Goal: Information Seeking & Learning: Learn about a topic

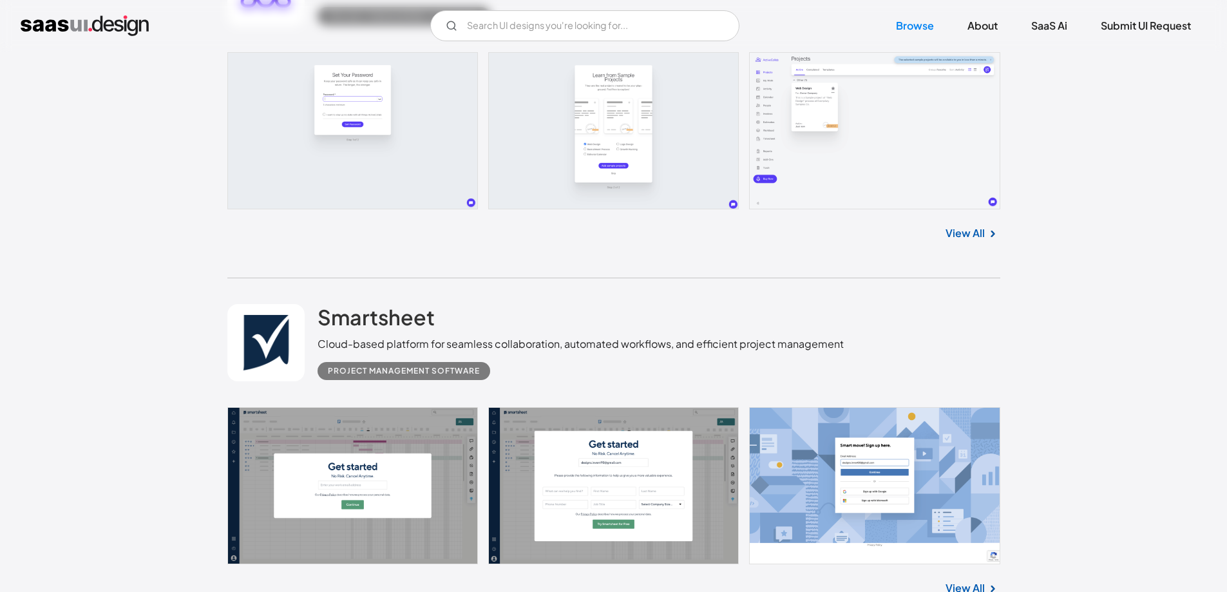
scroll to position [343, 0]
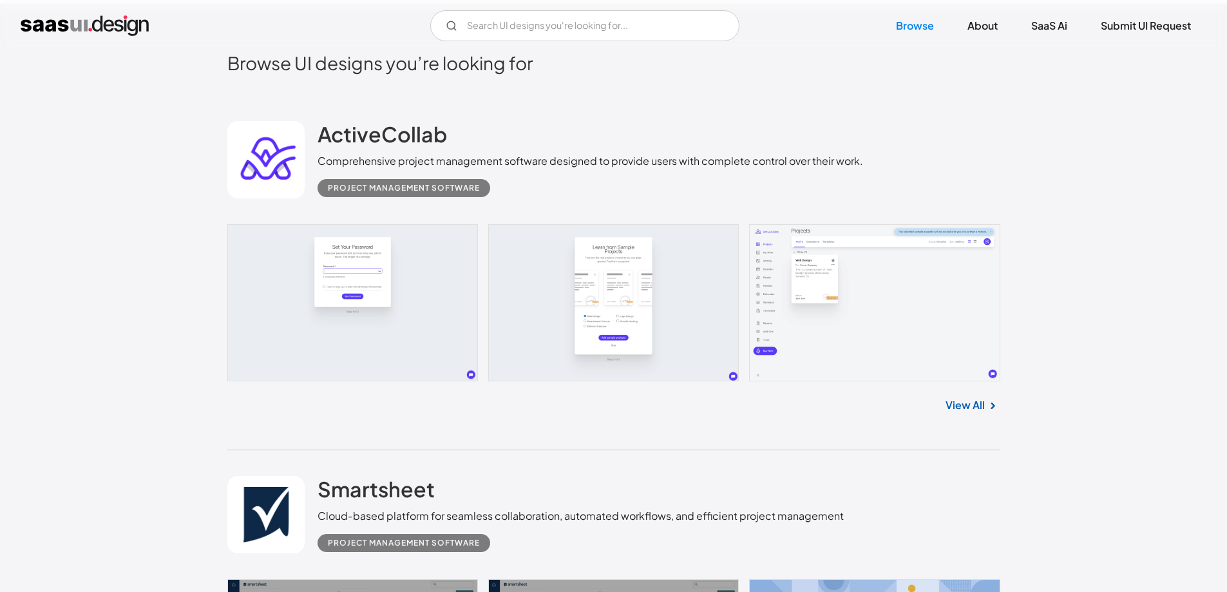
click at [375, 244] on link at bounding box center [613, 302] width 773 height 157
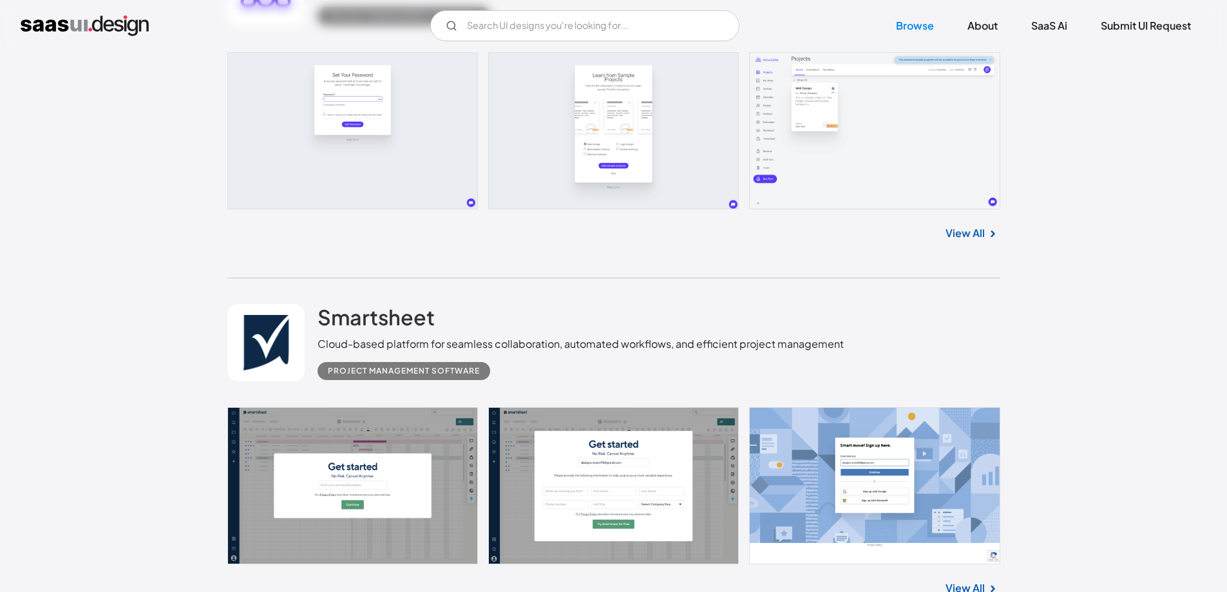
scroll to position [687, 0]
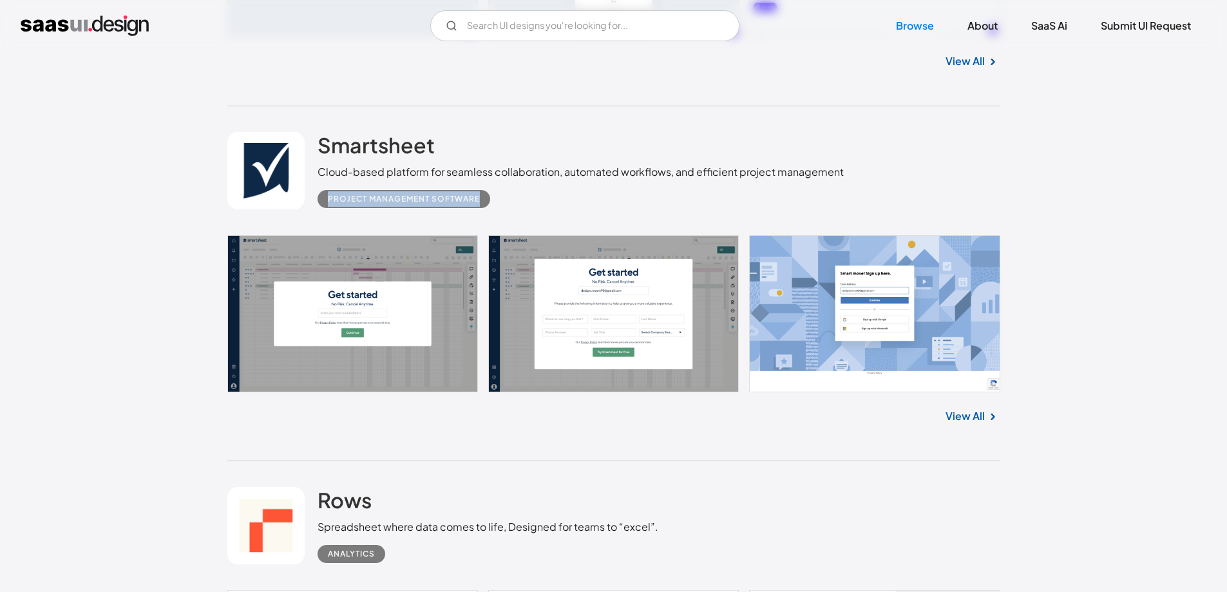
drag, startPoint x: 321, startPoint y: 194, endPoint x: 504, endPoint y: 202, distance: 182.4
click at [504, 202] on div "Project Management Software" at bounding box center [580, 194] width 526 height 28
click at [552, 202] on div "Project Management Software" at bounding box center [580, 194] width 526 height 28
drag, startPoint x: 325, startPoint y: 198, endPoint x: 532, endPoint y: 190, distance: 207.5
click at [532, 190] on div "Project Management Software" at bounding box center [580, 194] width 526 height 28
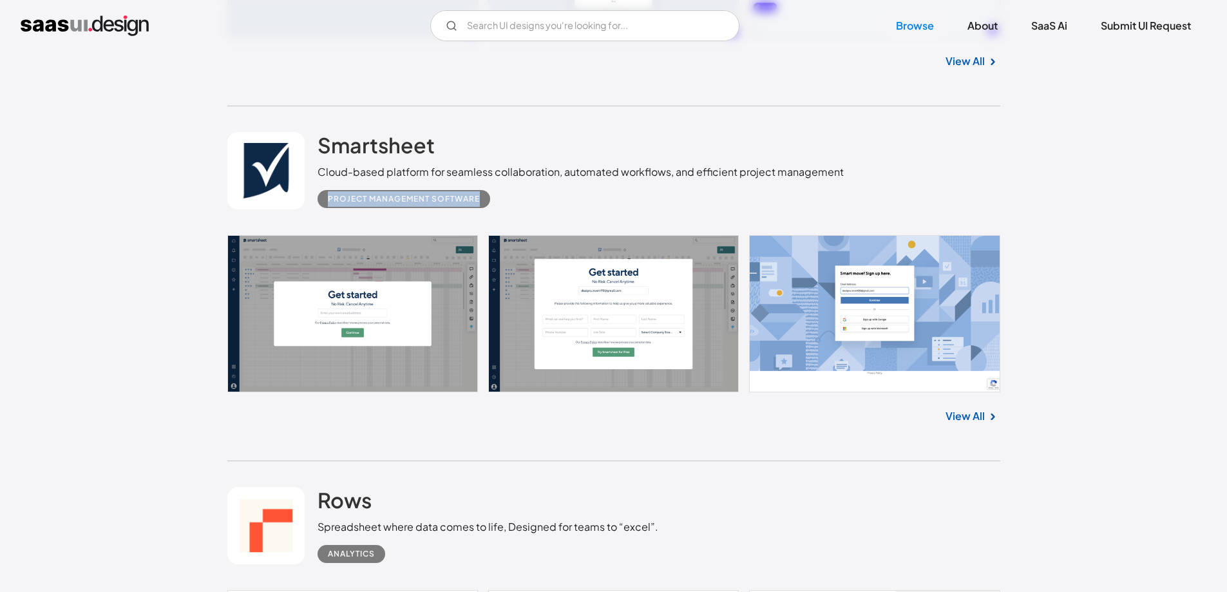
click at [657, 196] on div "Project Management Software" at bounding box center [580, 194] width 526 height 28
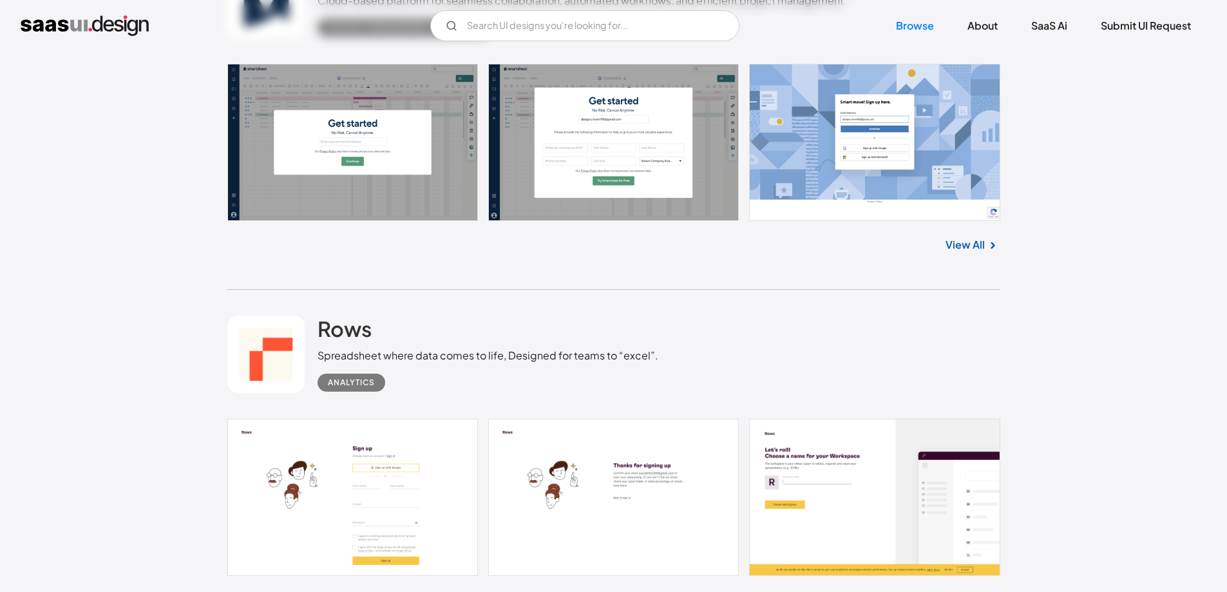
scroll to position [1030, 0]
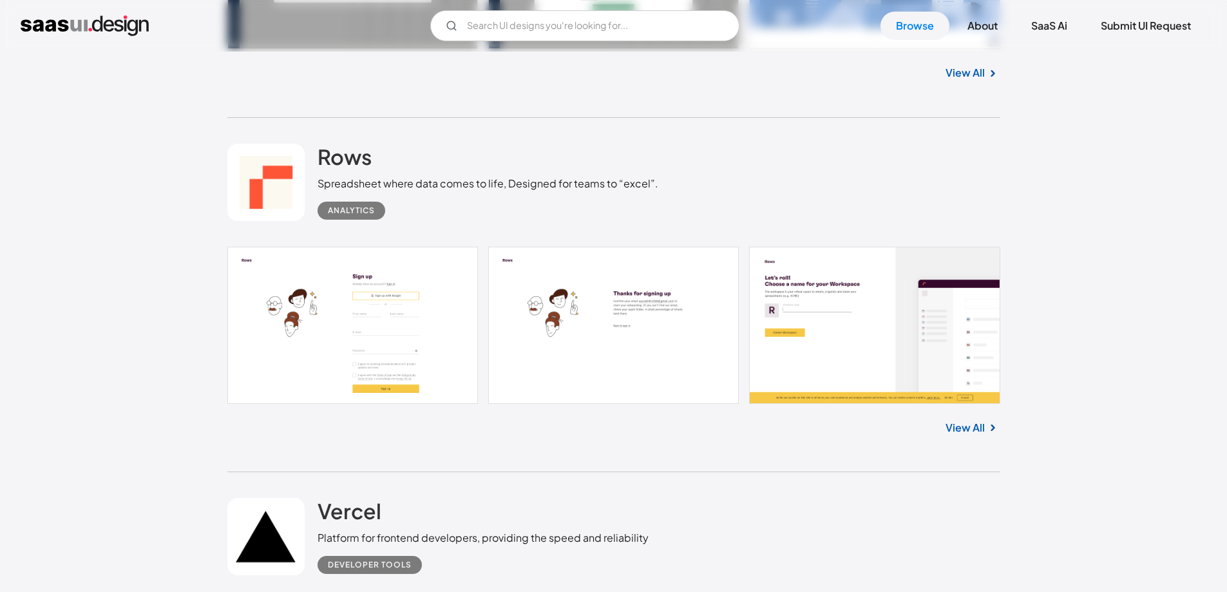
click at [372, 325] on link at bounding box center [613, 325] width 773 height 157
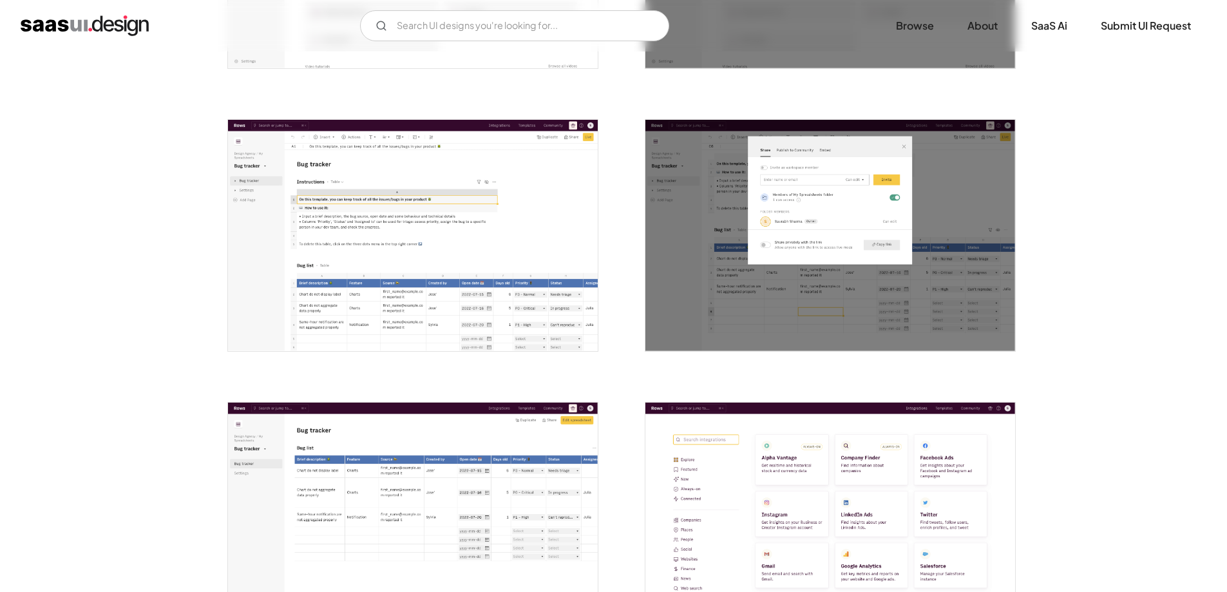
scroll to position [1888, 0]
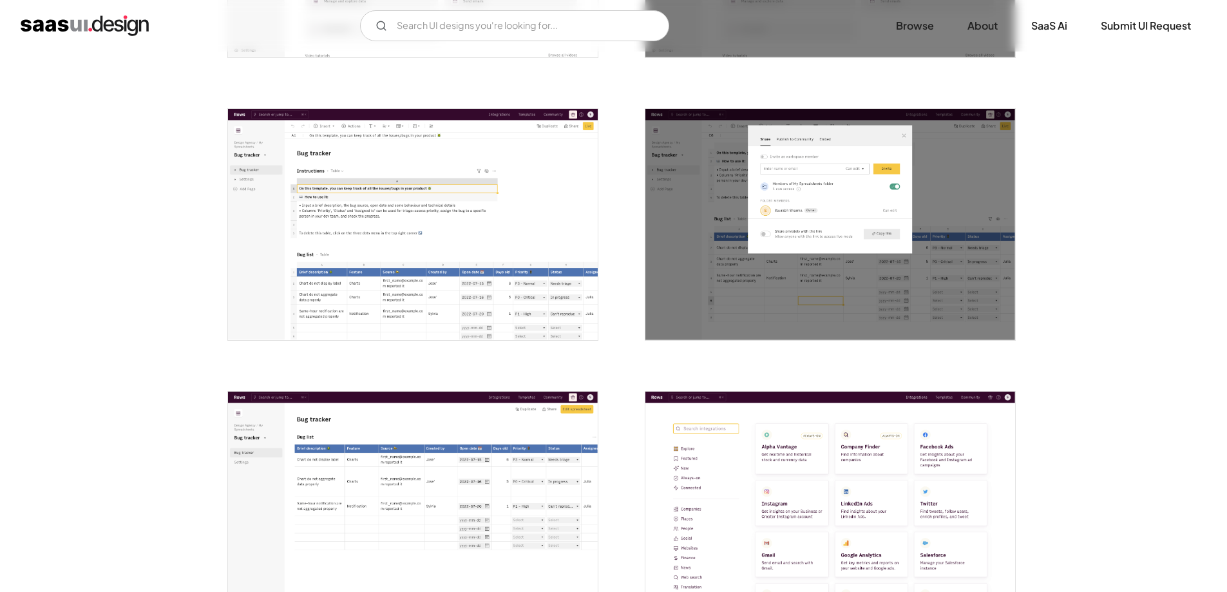
click at [322, 228] on img "open lightbox" at bounding box center [413, 224] width 370 height 231
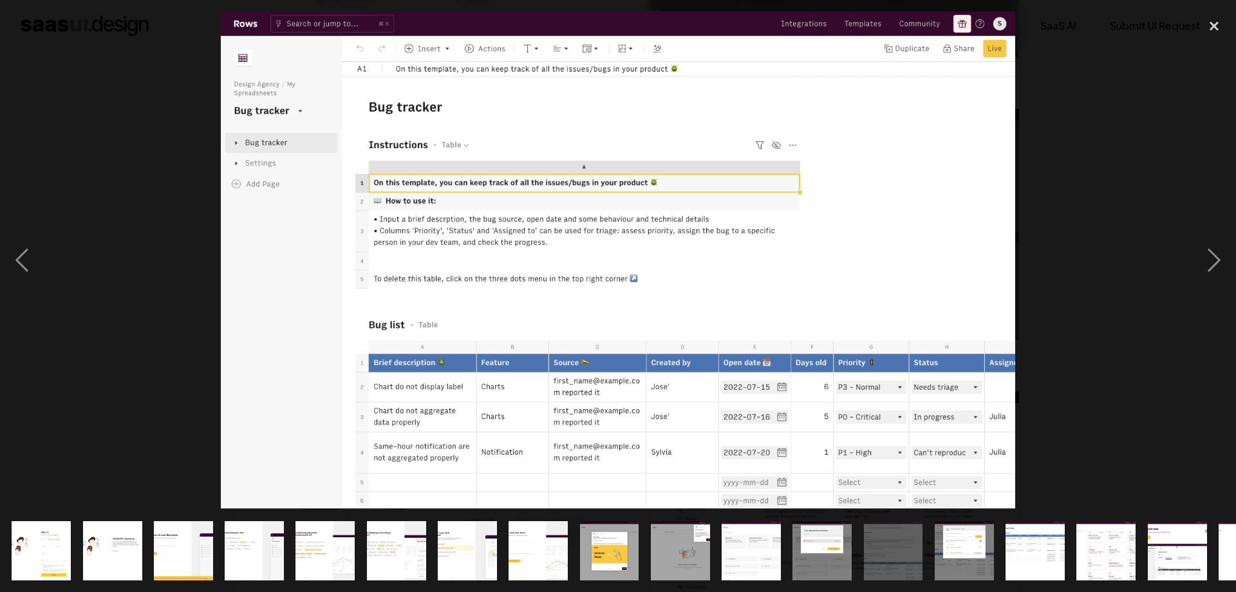
click at [428, 178] on img at bounding box center [618, 260] width 795 height 497
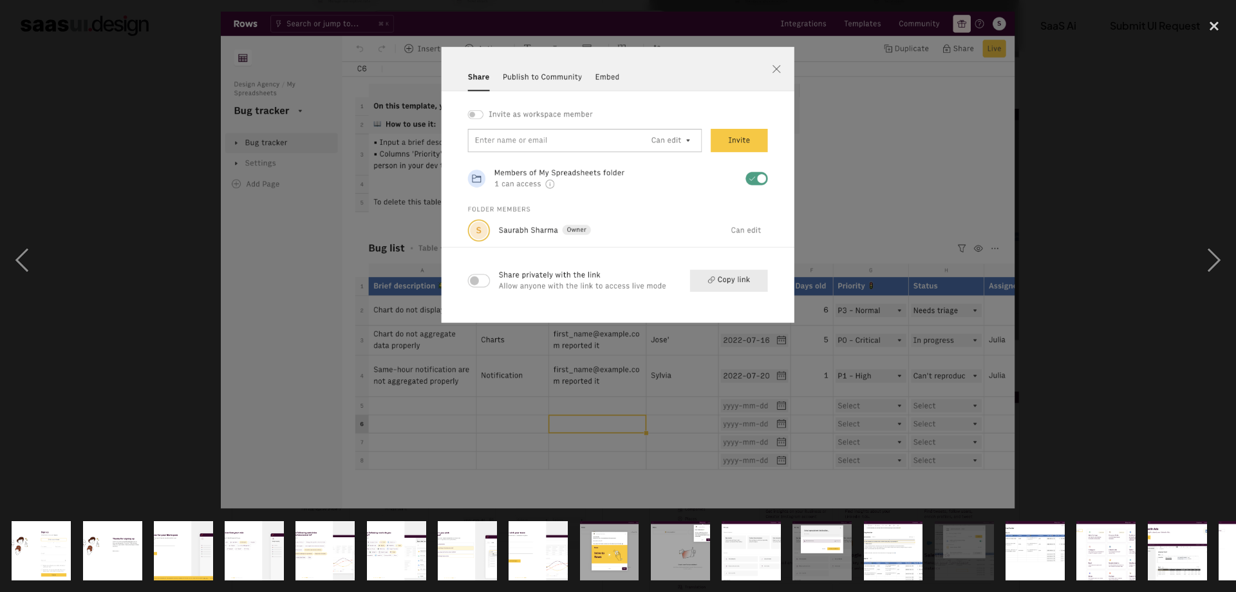
click at [612, 191] on img at bounding box center [618, 260] width 795 height 497
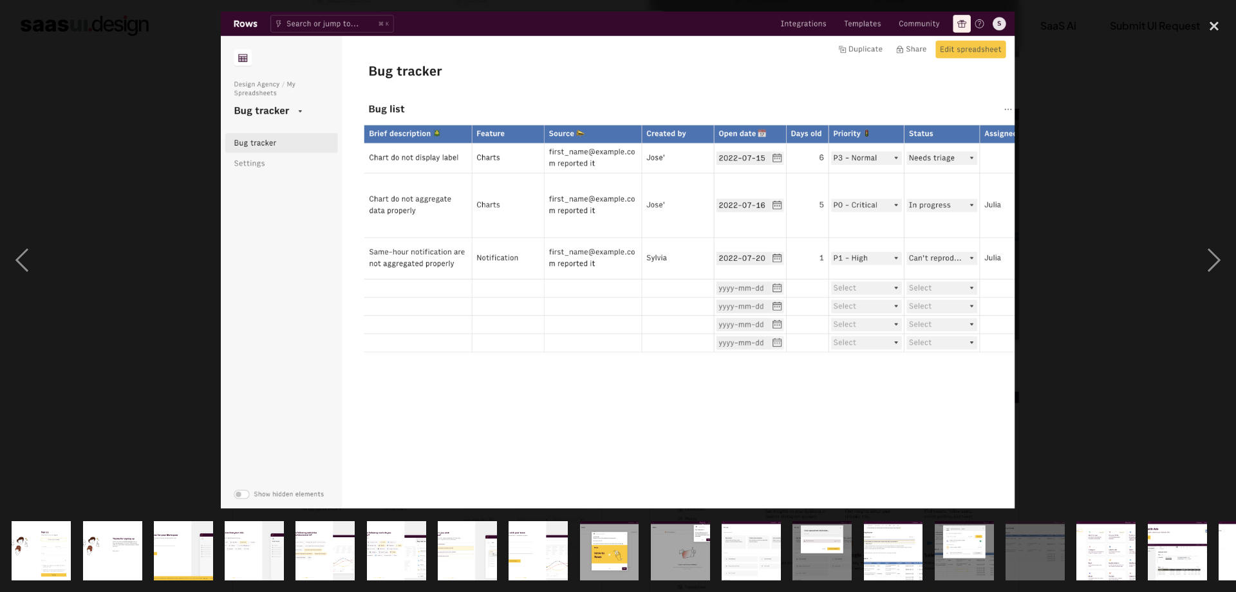
click at [431, 194] on img at bounding box center [618, 260] width 795 height 497
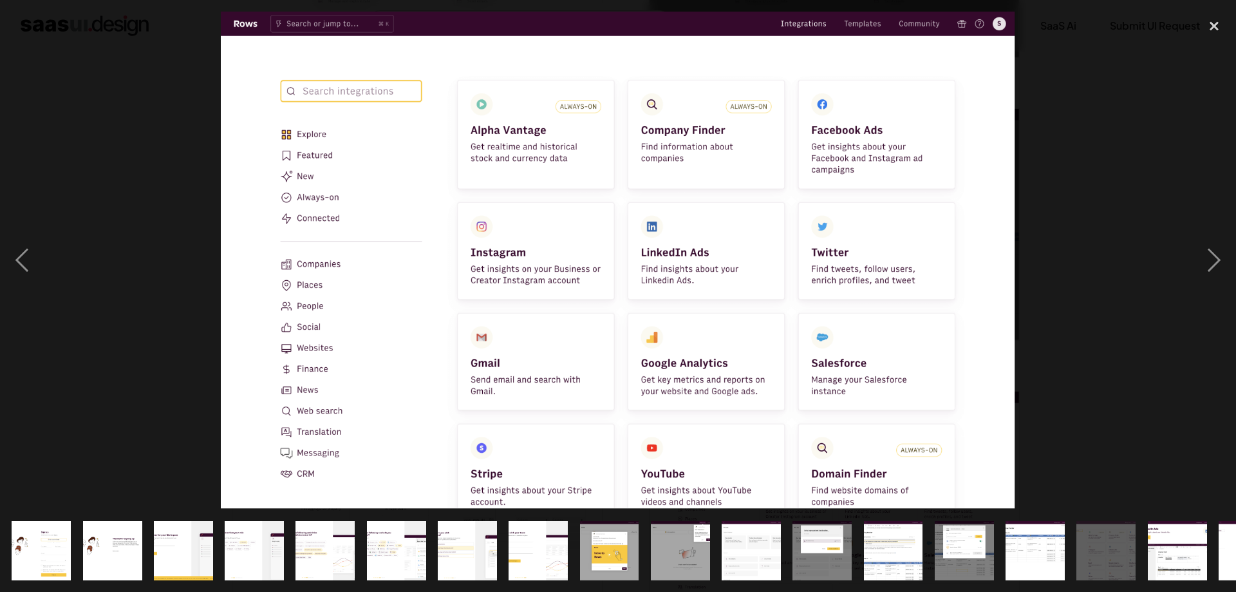
click at [632, 182] on img at bounding box center [618, 260] width 795 height 497
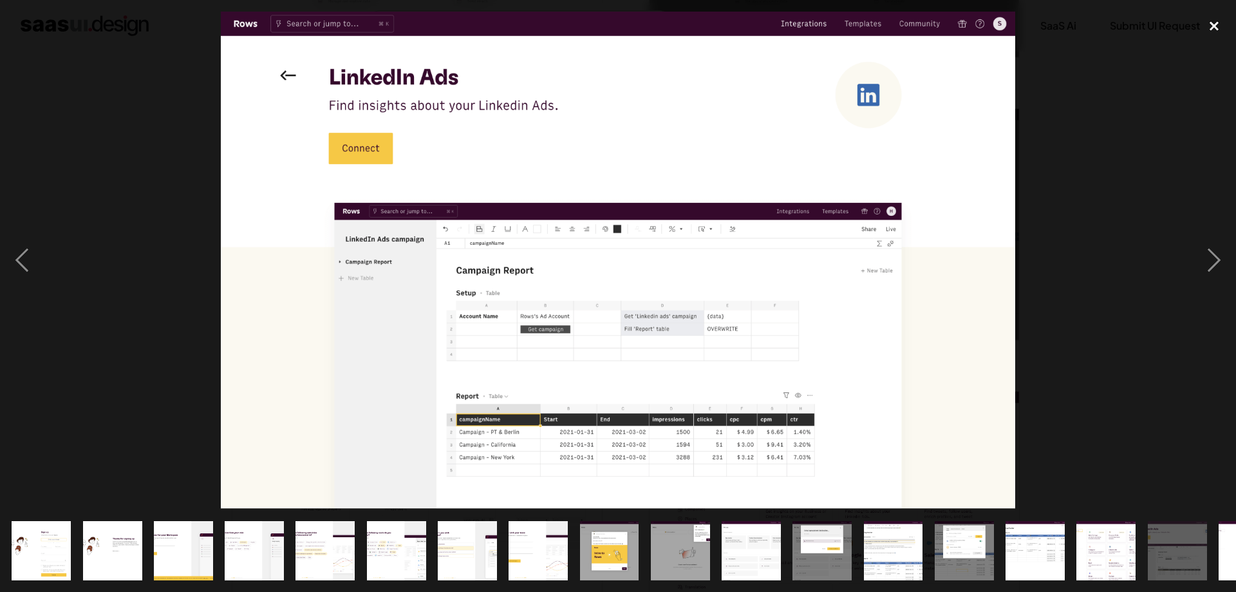
click at [1218, 28] on div "close lightbox" at bounding box center [1214, 26] width 44 height 28
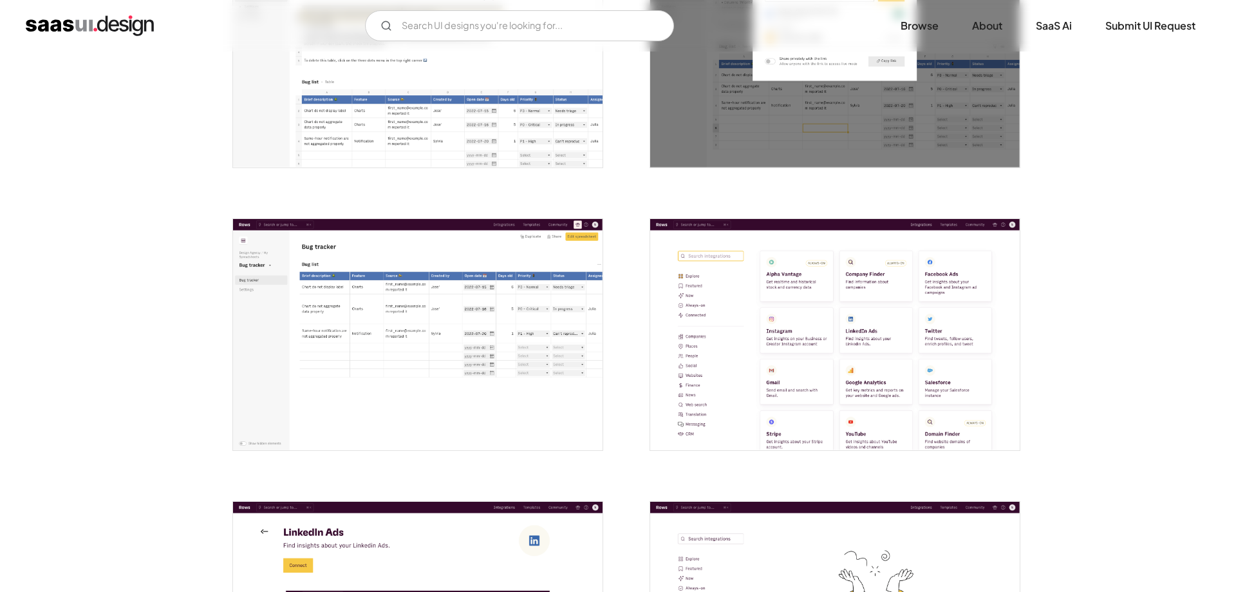
scroll to position [2232, 0]
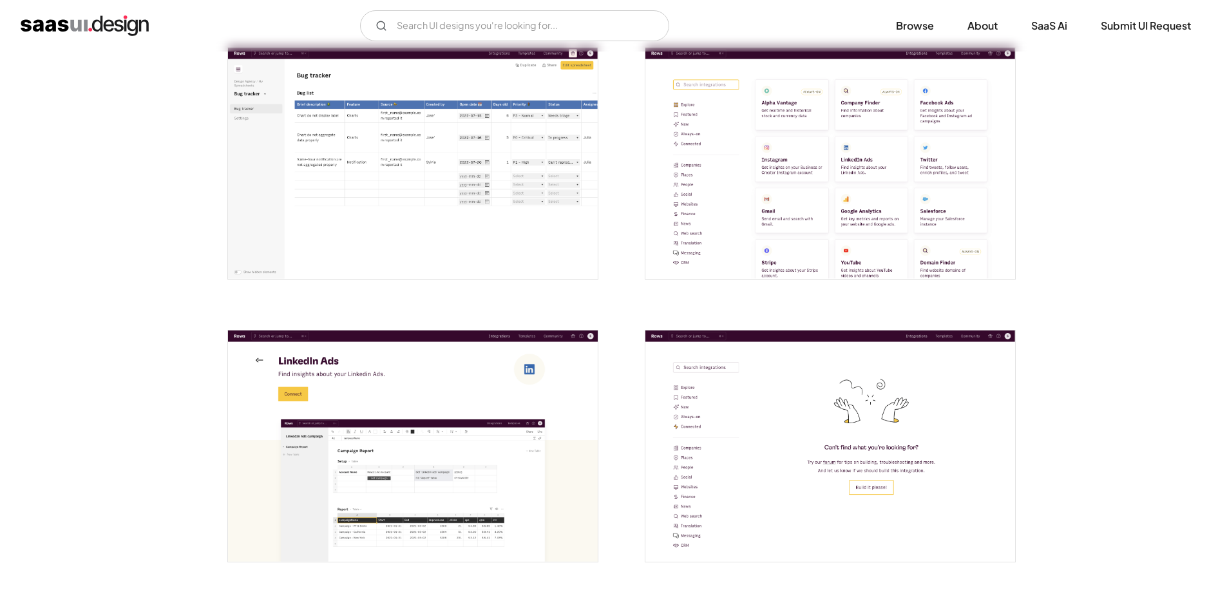
click at [851, 406] on img "open lightbox" at bounding box center [830, 445] width 370 height 231
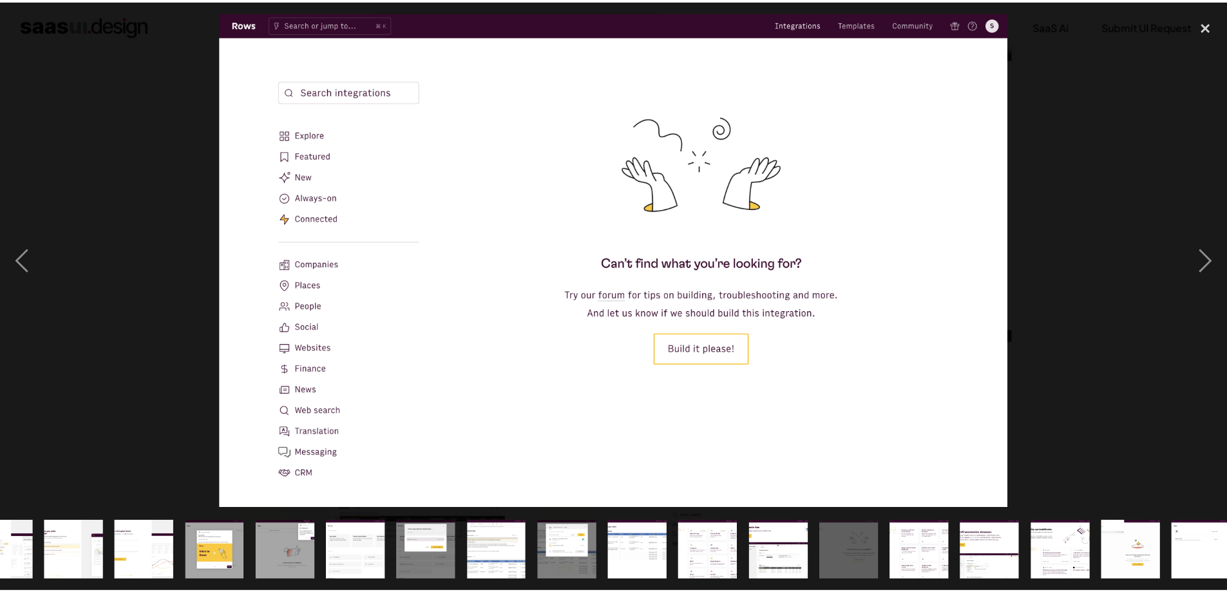
scroll to position [0, 408]
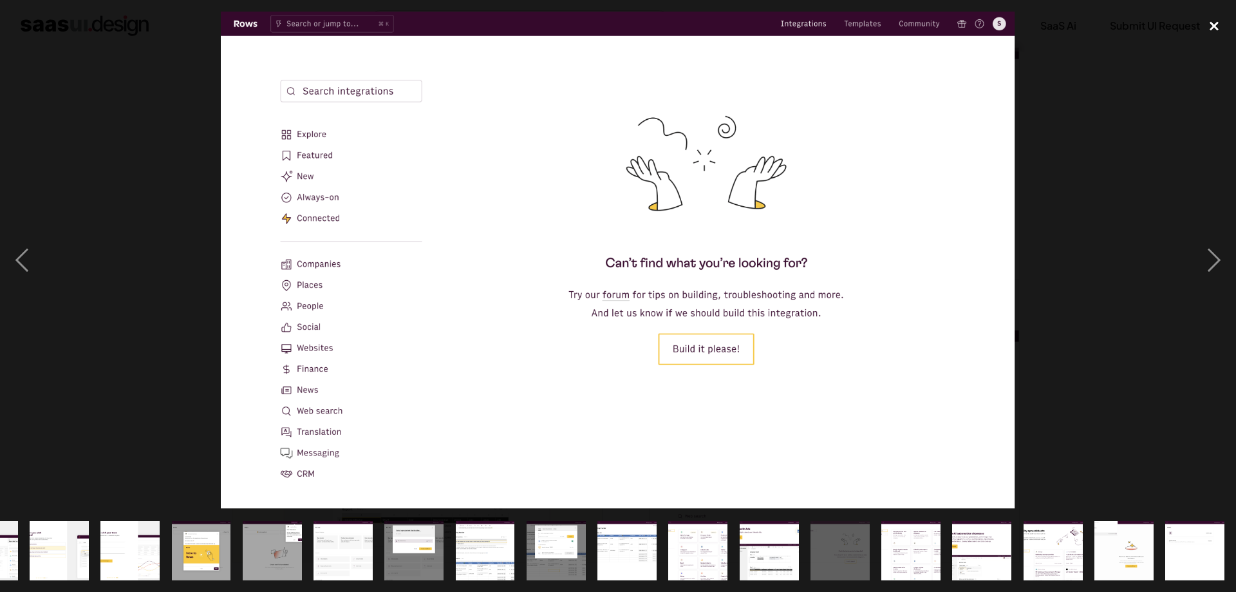
click at [1208, 29] on div "close lightbox" at bounding box center [1214, 26] width 44 height 28
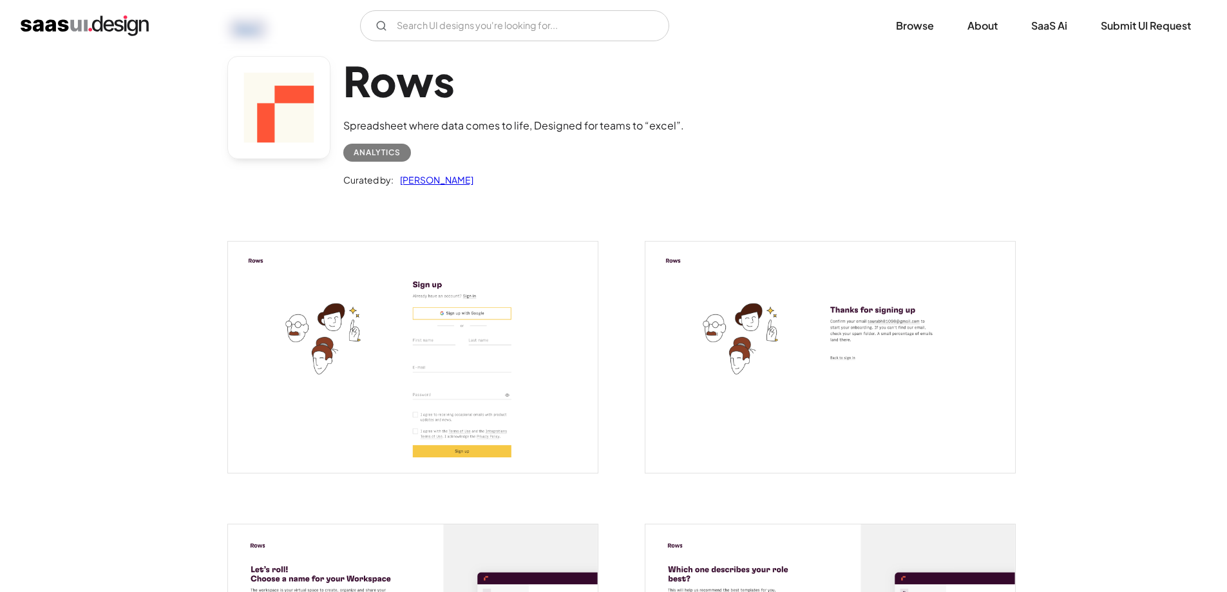
scroll to position [0, 0]
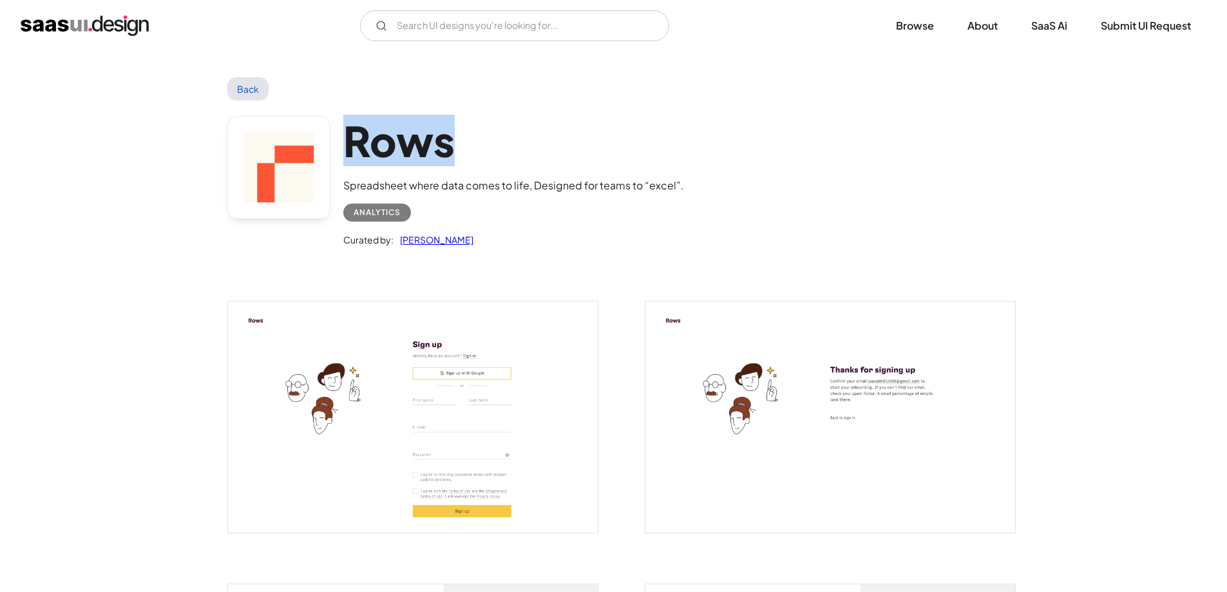
drag, startPoint x: 348, startPoint y: 128, endPoint x: 551, endPoint y: 125, distance: 202.8
click at [551, 125] on h1 "Rows" at bounding box center [513, 141] width 341 height 50
copy h1 "Rows"
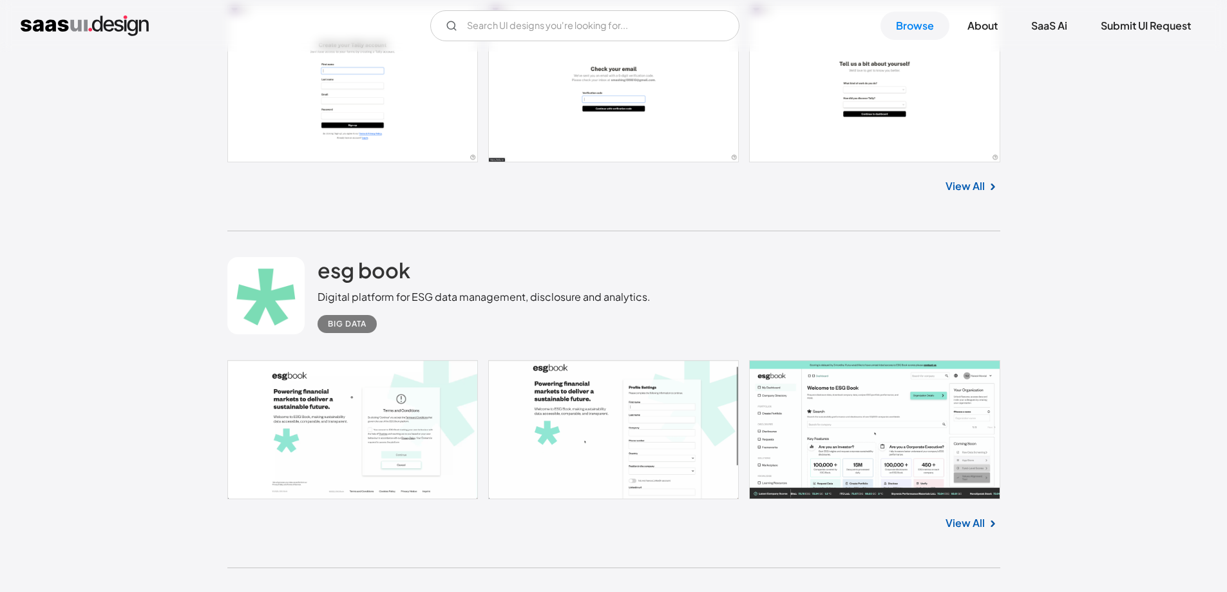
scroll to position [1901, 0]
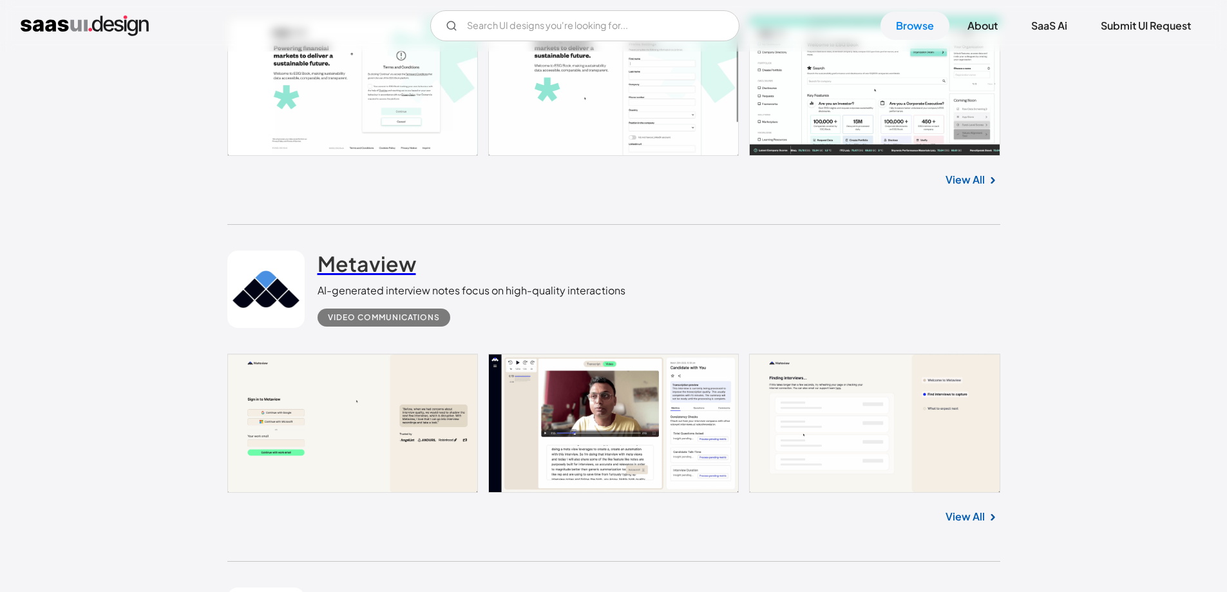
click at [356, 261] on h2 "Metaview" at bounding box center [366, 263] width 99 height 26
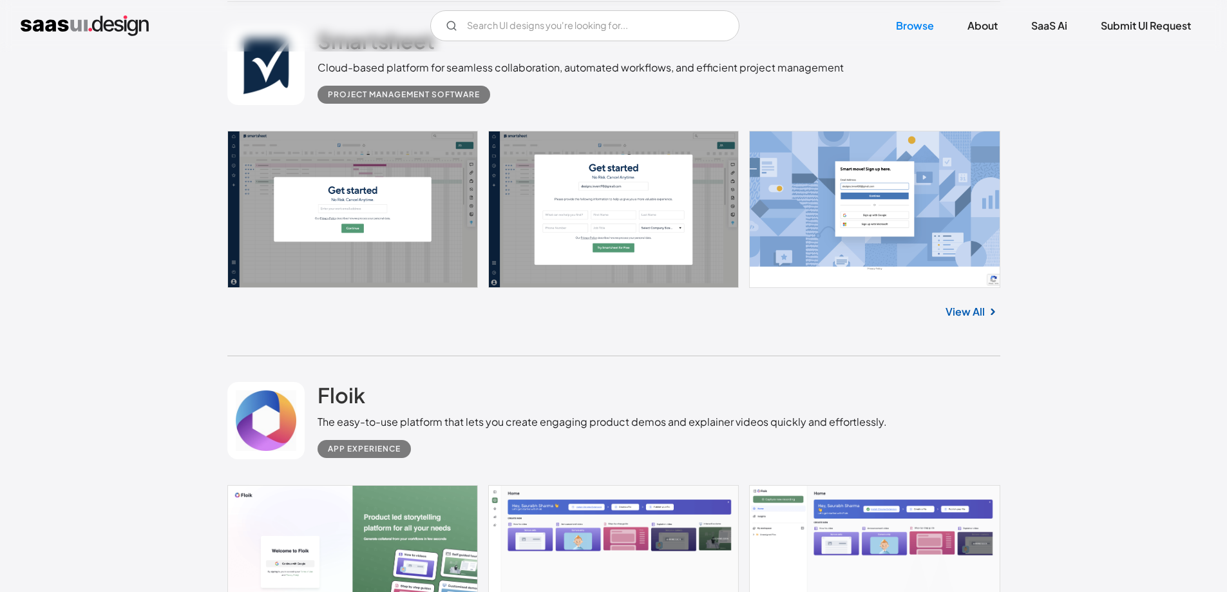
scroll to position [5678, 0]
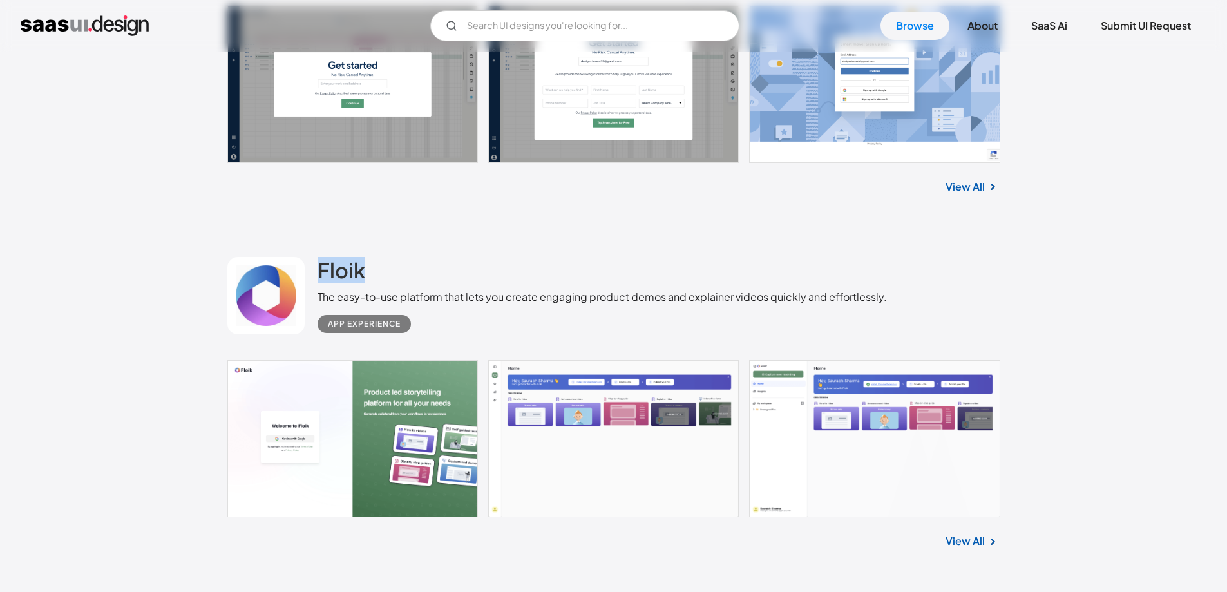
drag, startPoint x: 315, startPoint y: 268, endPoint x: 379, endPoint y: 270, distance: 63.8
click at [379, 270] on div "Floik The easy-to-use platform that lets you create engaging product demos and …" at bounding box center [613, 295] width 773 height 129
copy h2 "Floik"
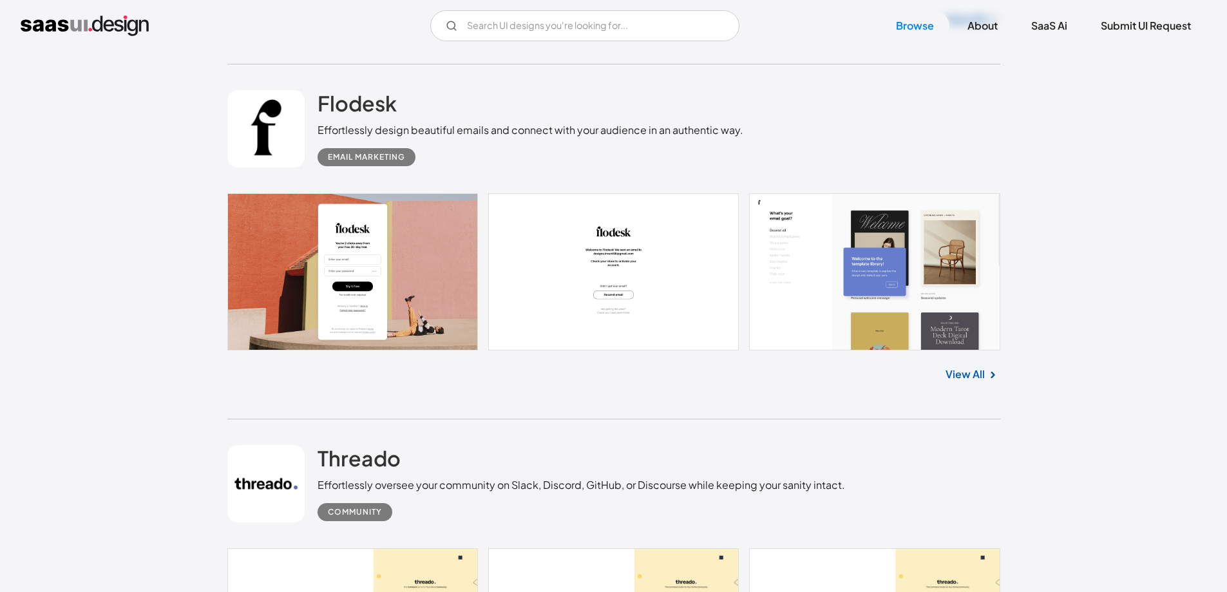
scroll to position [6708, 0]
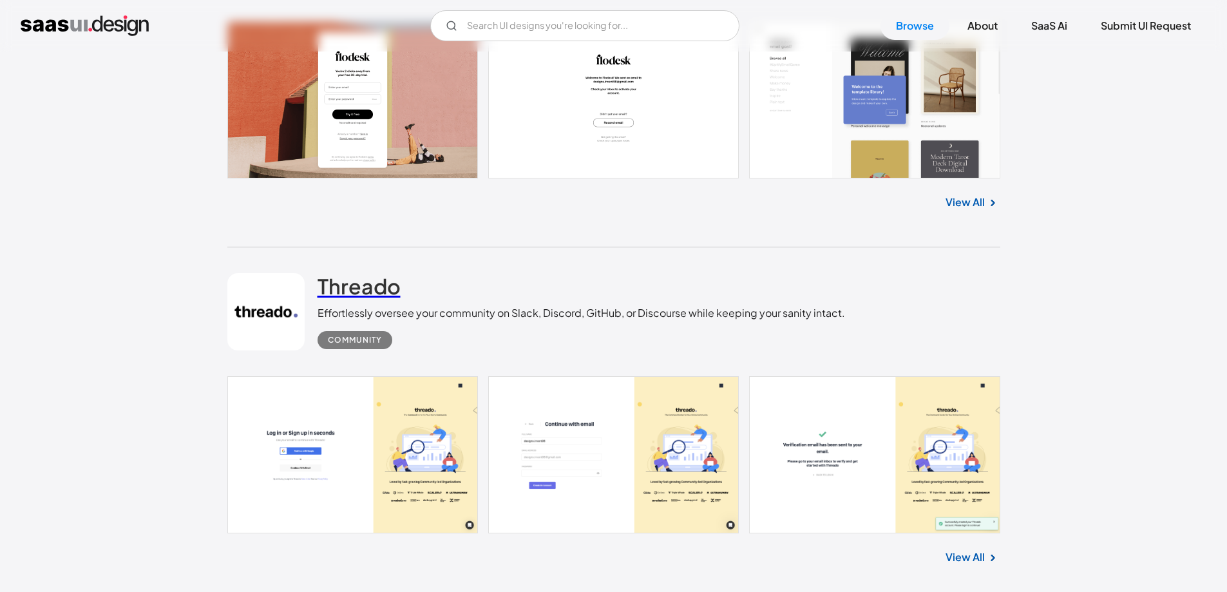
click at [355, 288] on h2 "Threado" at bounding box center [358, 286] width 83 height 26
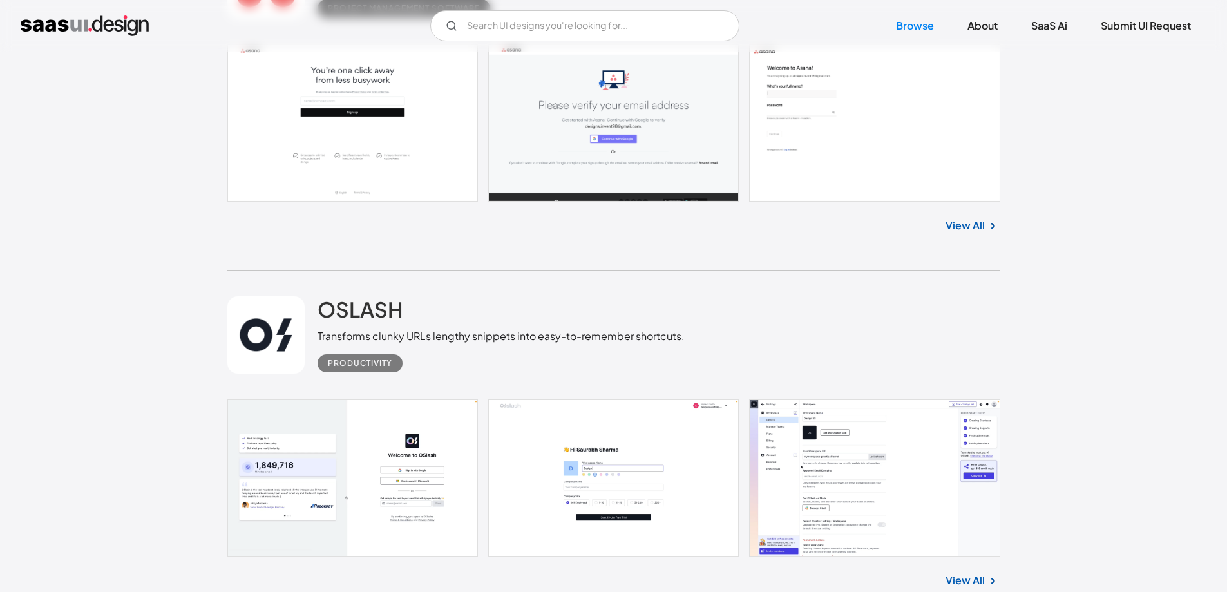
scroll to position [8769, 0]
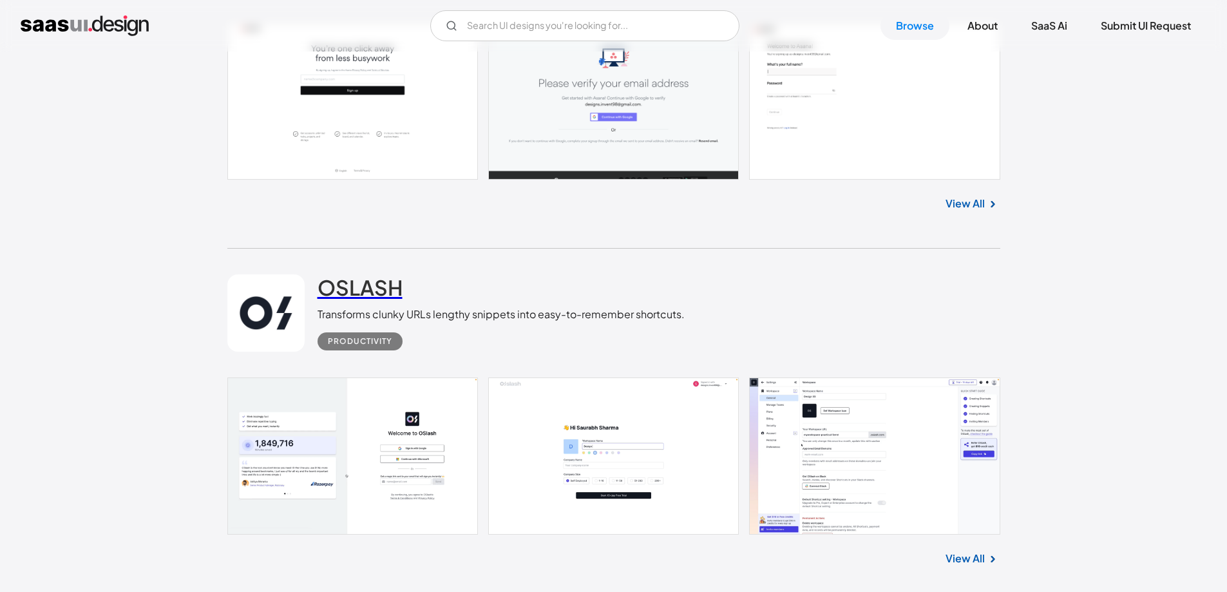
click at [343, 285] on h2 "OSLASH" at bounding box center [359, 287] width 85 height 26
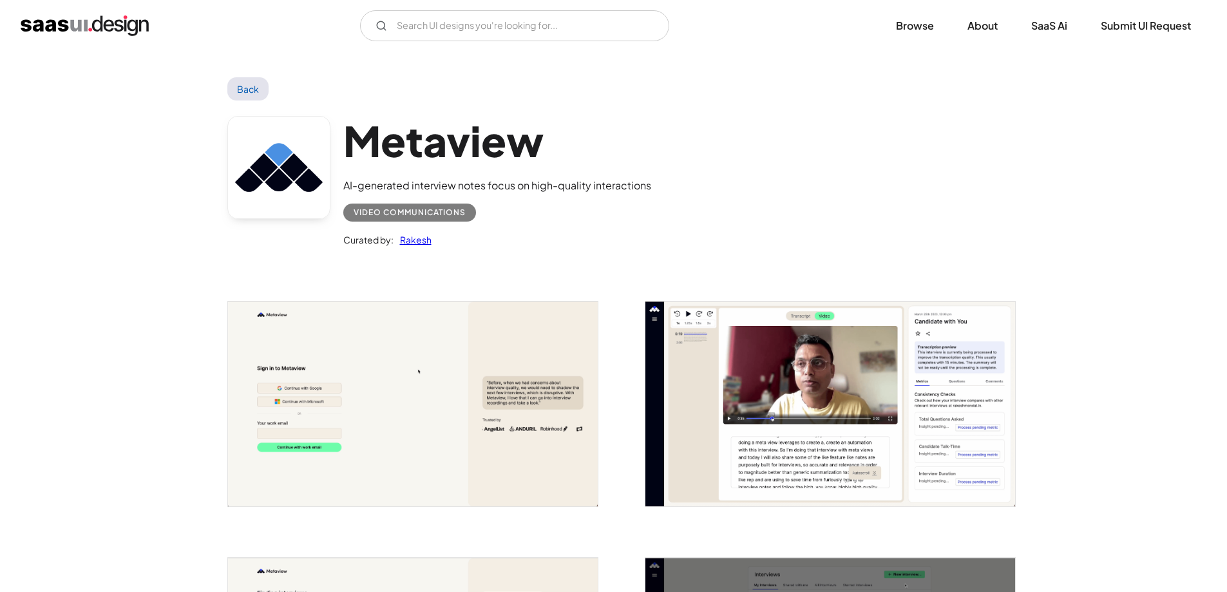
click at [395, 155] on h1 "Metaview" at bounding box center [497, 141] width 308 height 50
click at [420, 149] on h1 "Metaview" at bounding box center [497, 141] width 308 height 50
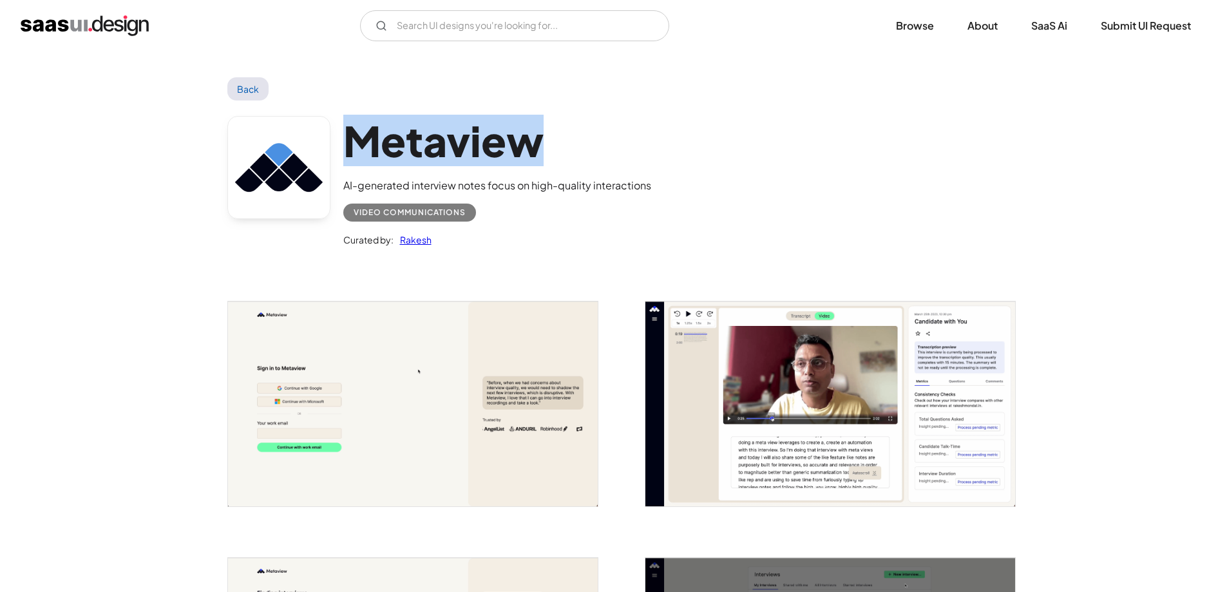
click at [420, 149] on h1 "Metaview" at bounding box center [497, 141] width 308 height 50
copy h1 "Metaview"
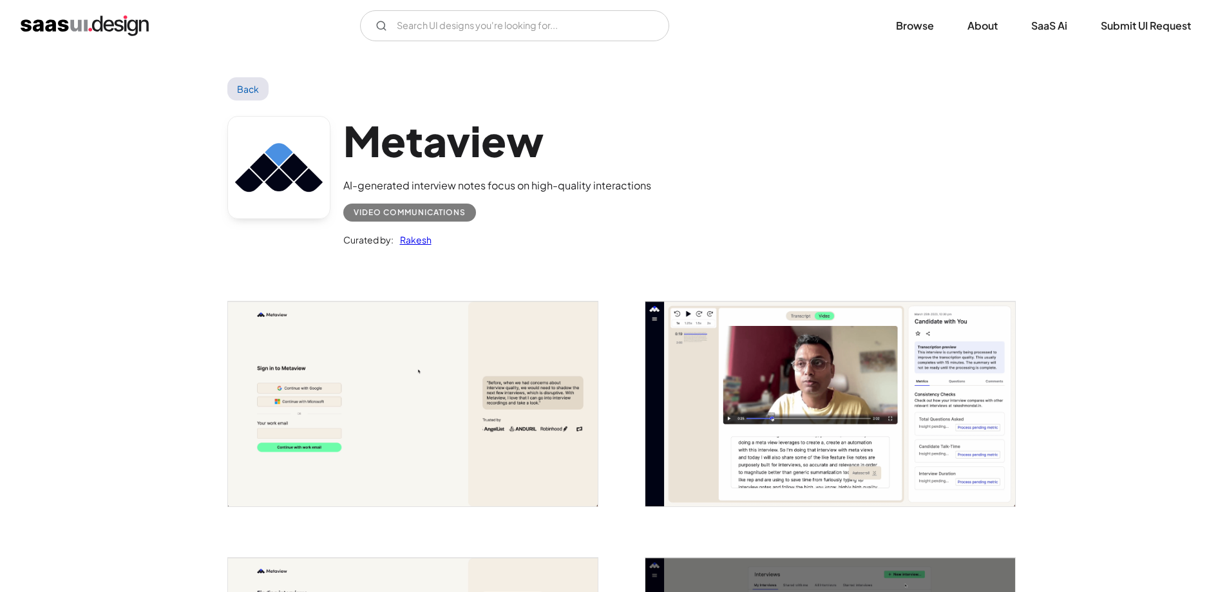
drag, startPoint x: 831, startPoint y: 196, endPoint x: 820, endPoint y: 204, distance: 14.3
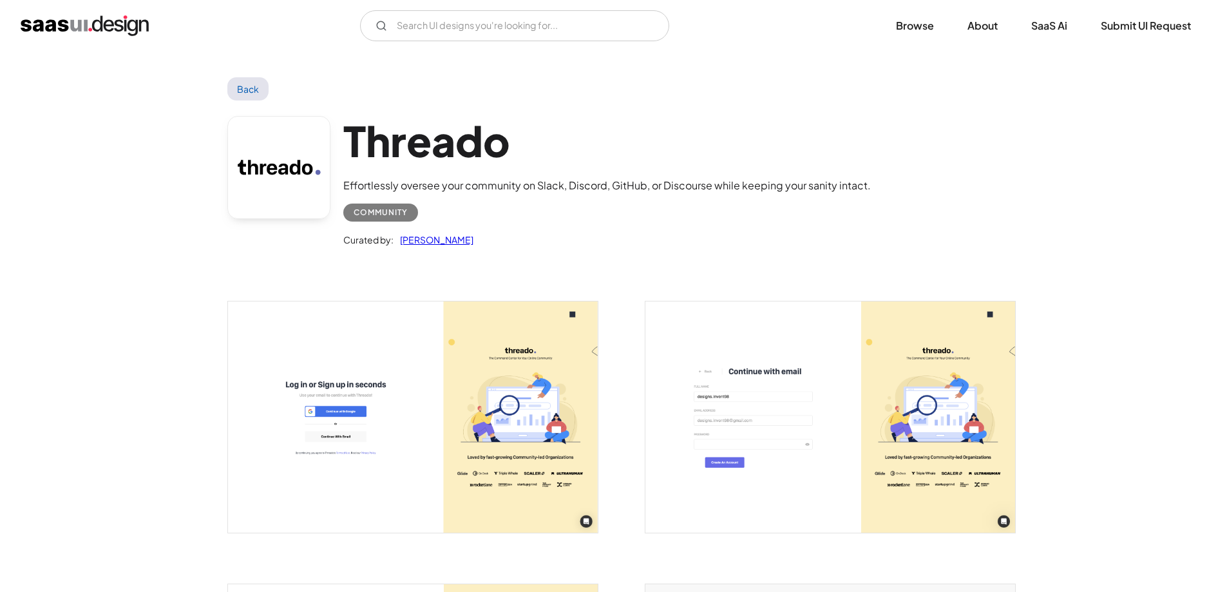
click at [409, 140] on h1 "Threado" at bounding box center [606, 141] width 527 height 50
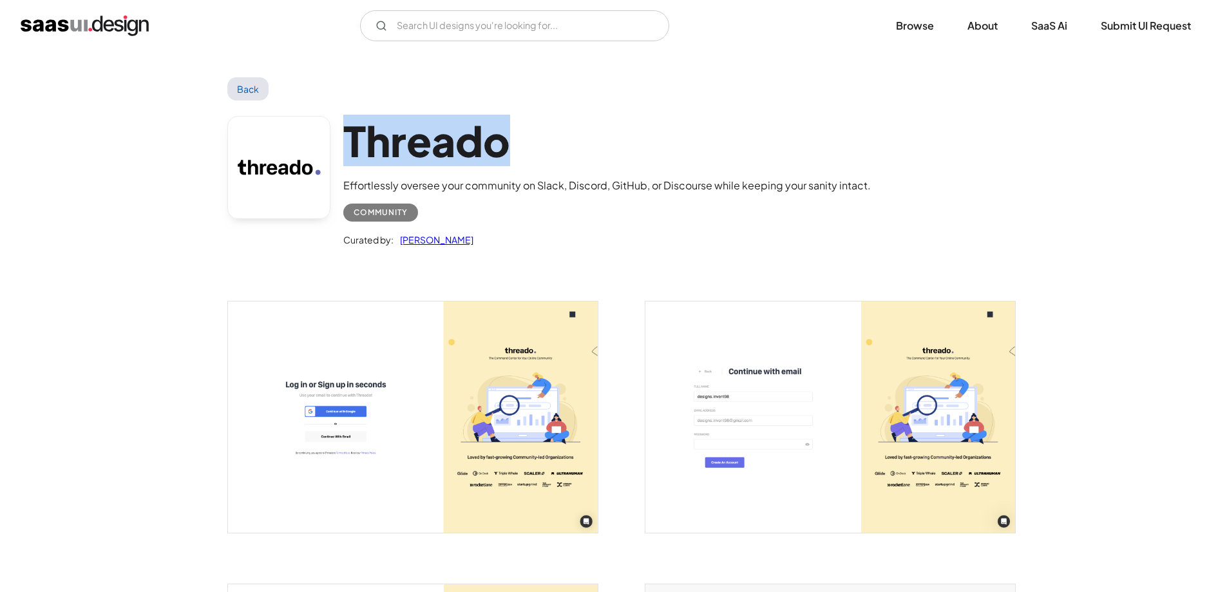
click at [409, 140] on h1 "Threado" at bounding box center [606, 141] width 527 height 50
copy h1 "Threado"
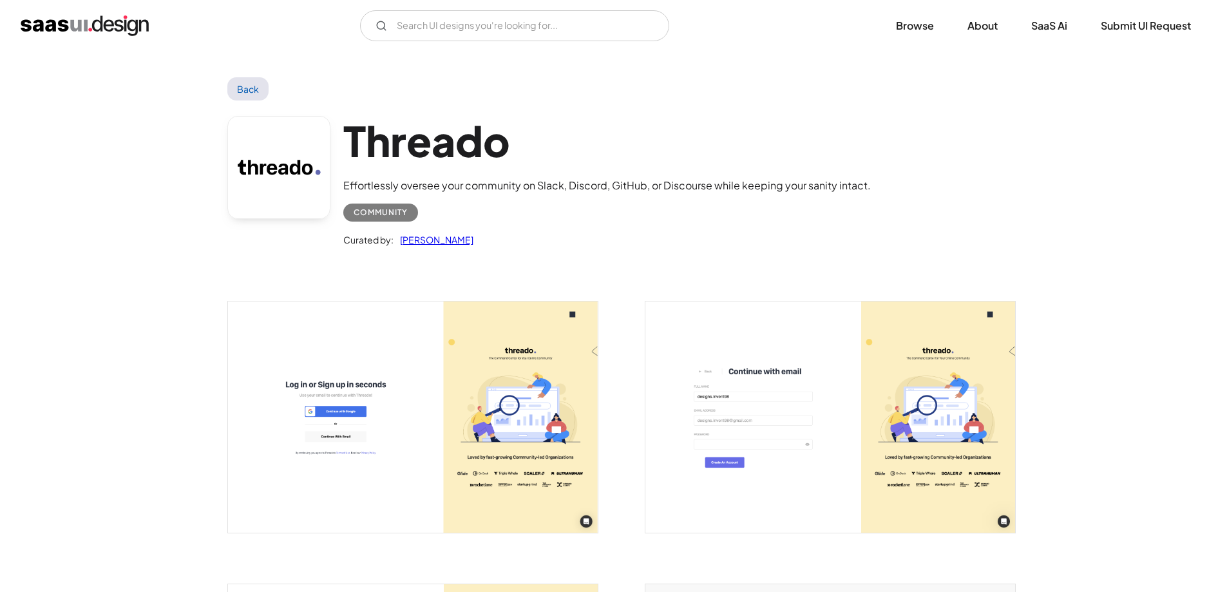
click at [756, 173] on div "Threado Effortlessly oversee your community on Slack, Discord, GitHub, or Disco…" at bounding box center [606, 182] width 527 height 132
drag, startPoint x: 753, startPoint y: 147, endPoint x: 749, endPoint y: 138, distance: 9.8
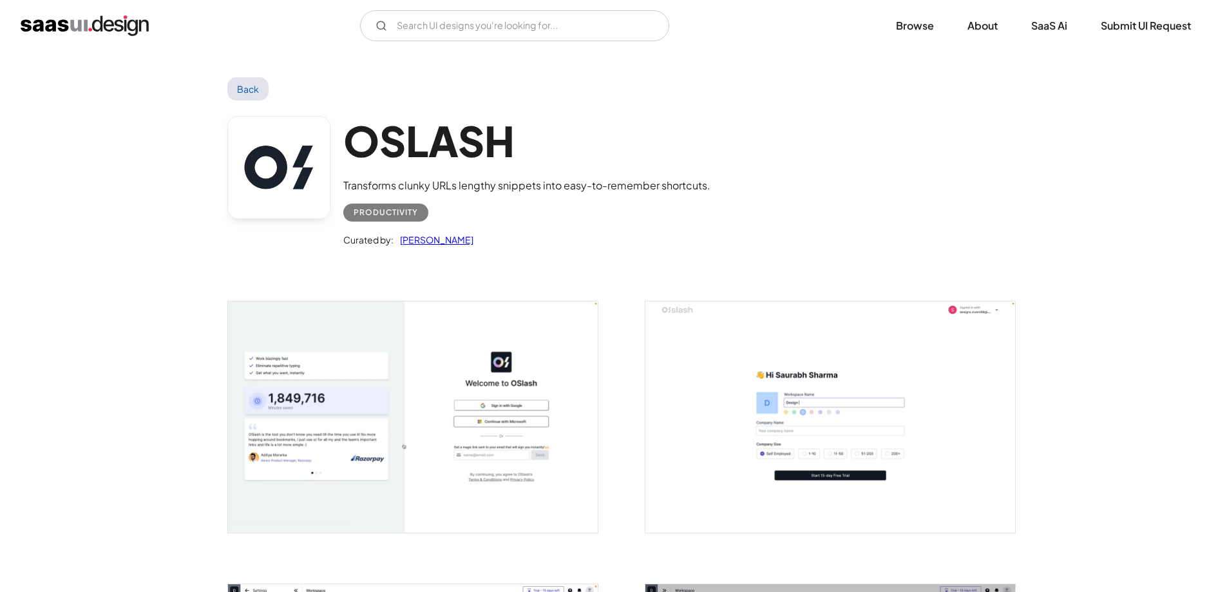
click at [408, 133] on h1 "OSLASH" at bounding box center [526, 141] width 367 height 50
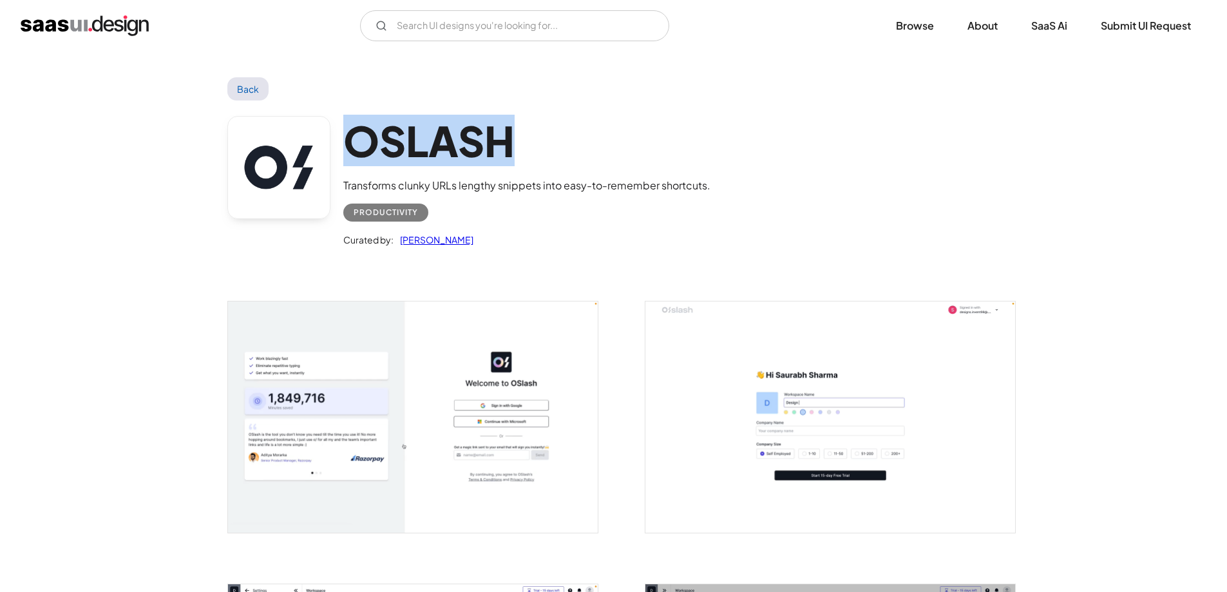
click at [408, 133] on h1 "OSLASH" at bounding box center [526, 141] width 367 height 50
copy h1 "OSLASH"
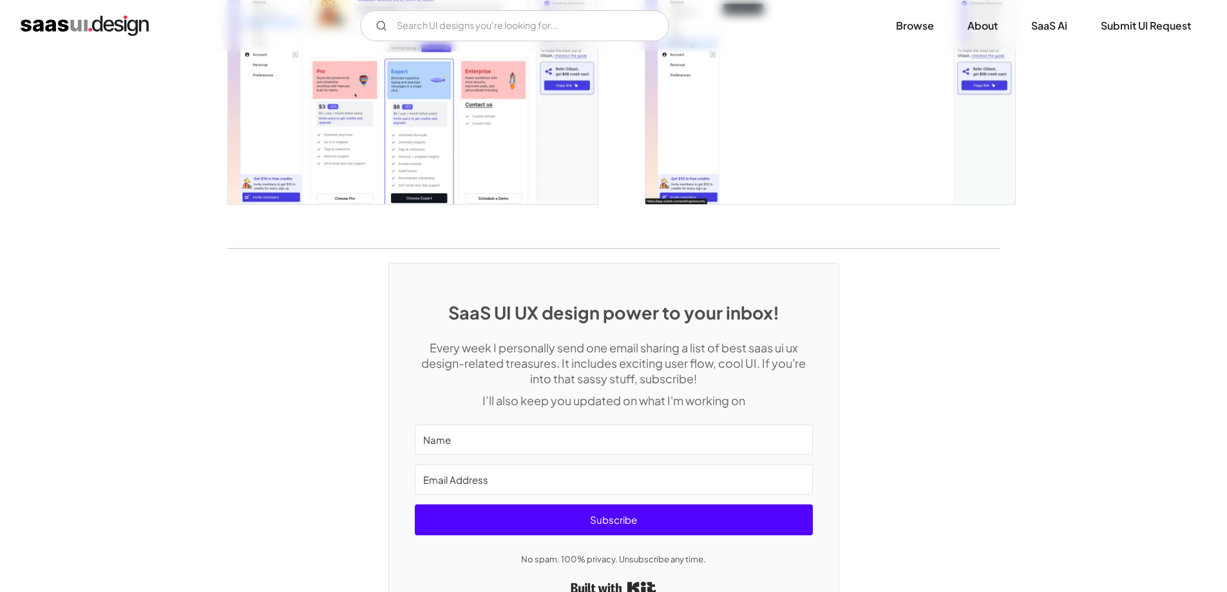
scroll to position [2950, 0]
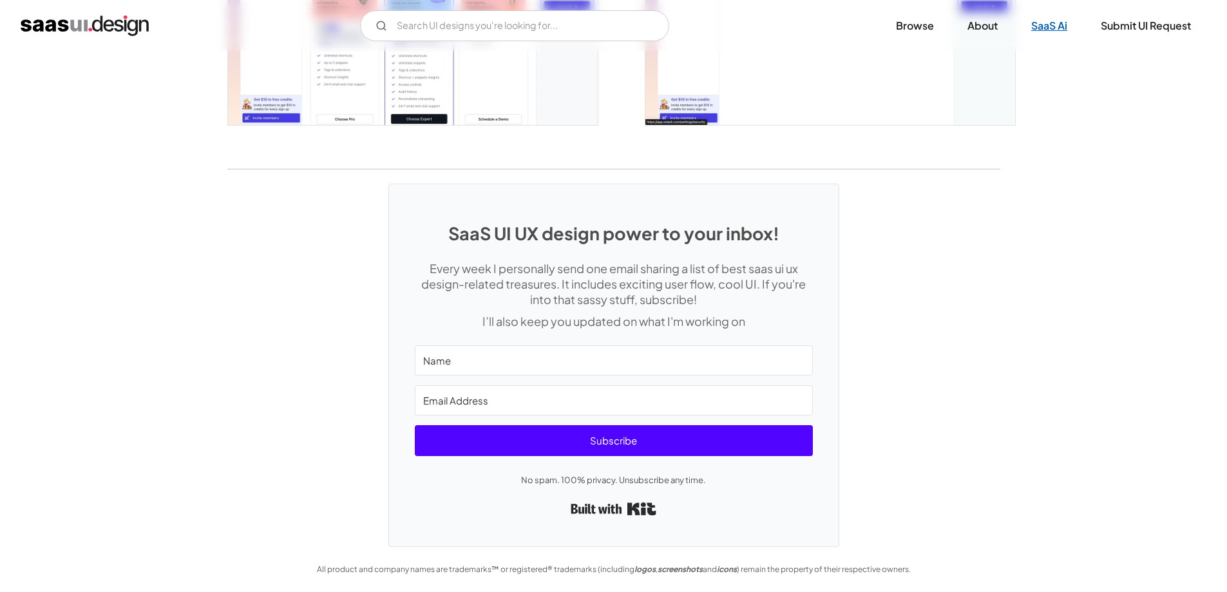
click at [1041, 24] on link "SaaS Ai" at bounding box center [1048, 26] width 67 height 28
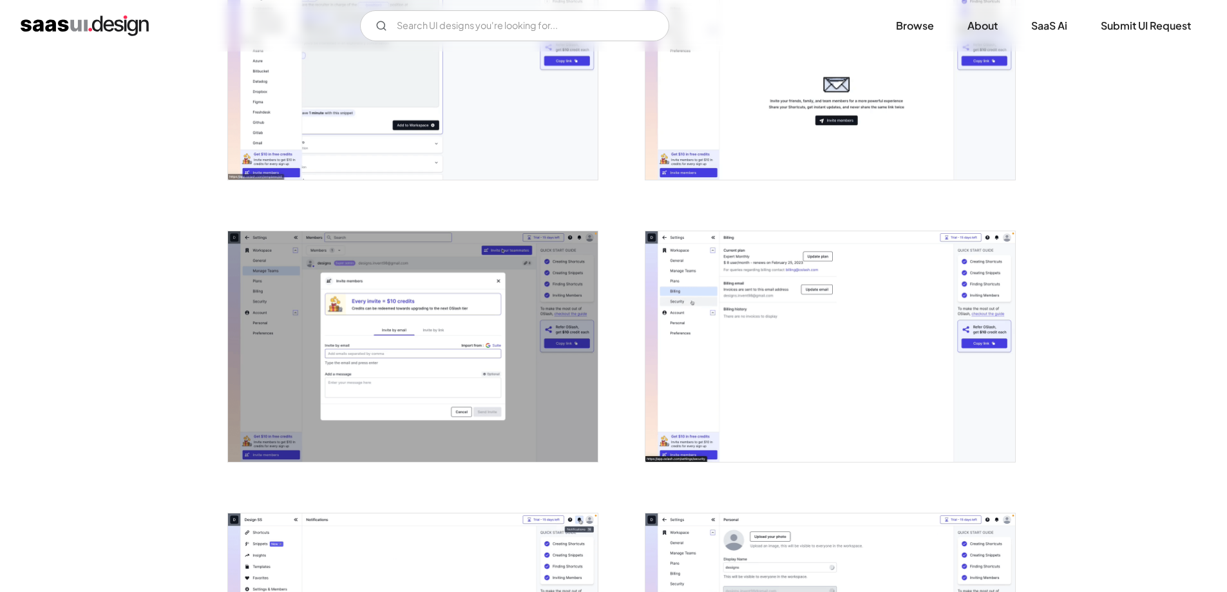
scroll to position [1920, 0]
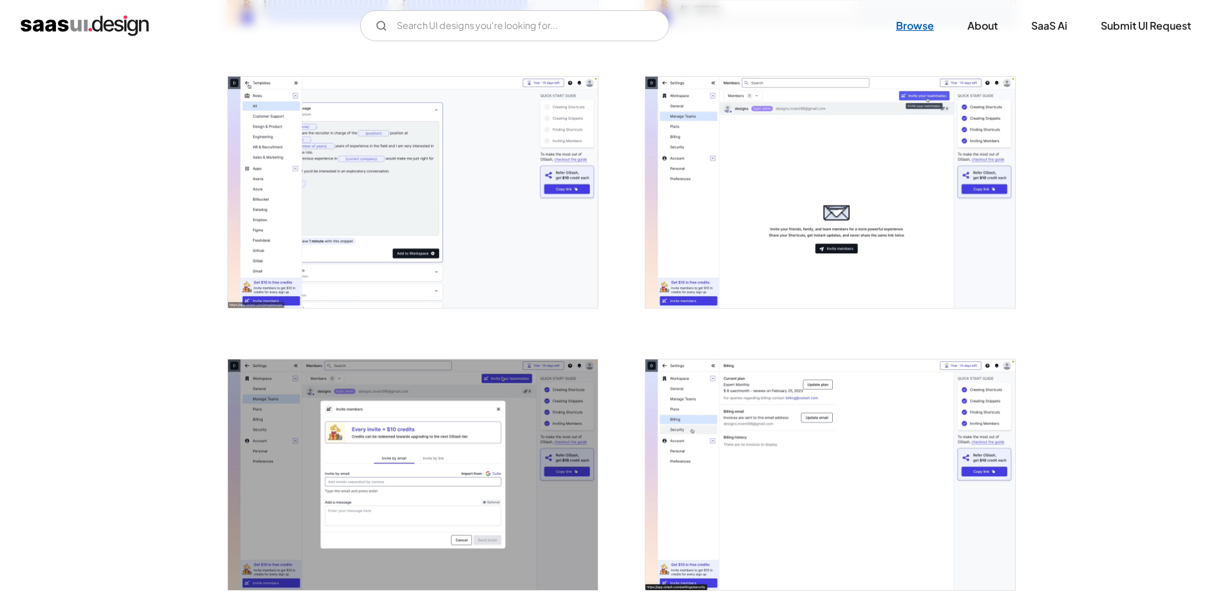
click at [910, 20] on link "Browse" at bounding box center [914, 26] width 69 height 28
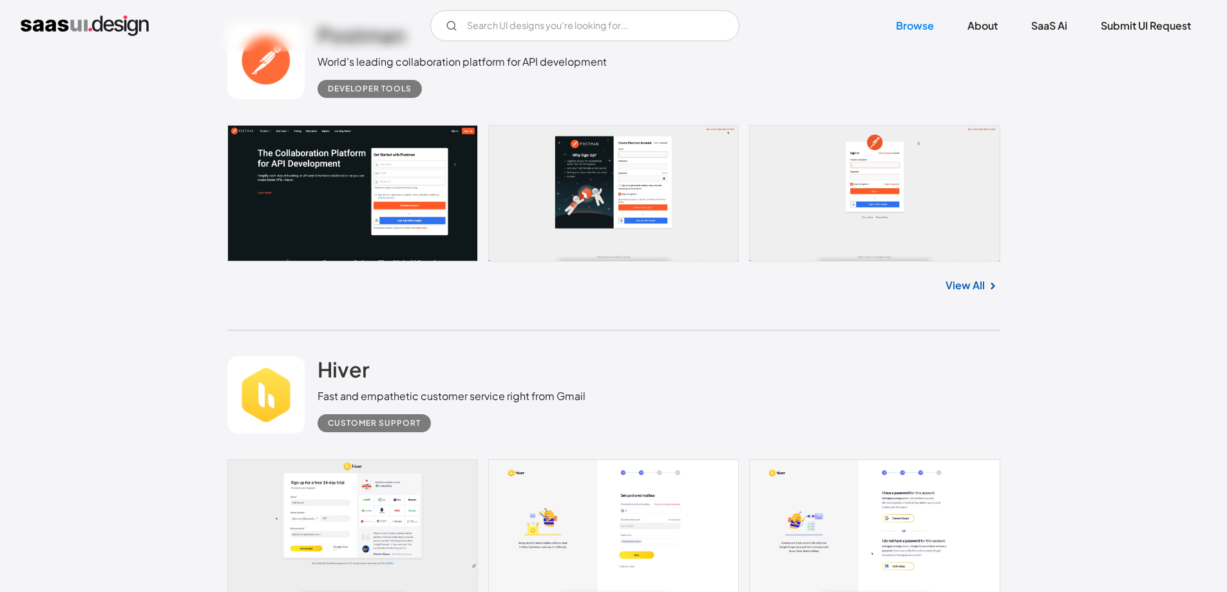
scroll to position [5151, 0]
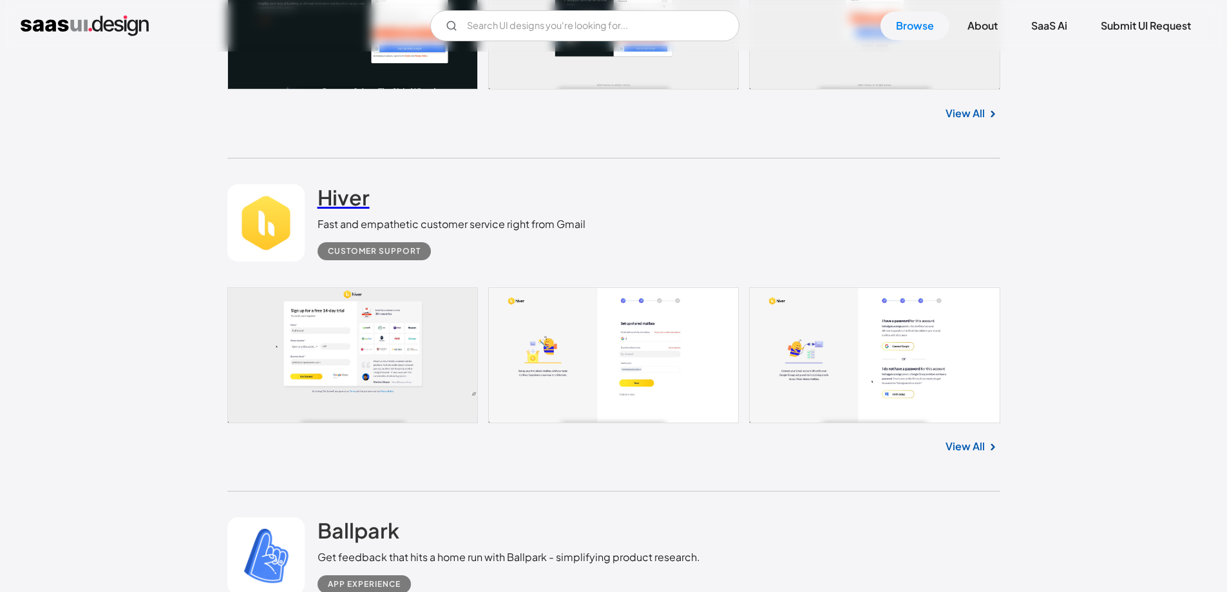
click at [349, 204] on h2 "Hiver" at bounding box center [343, 197] width 52 height 26
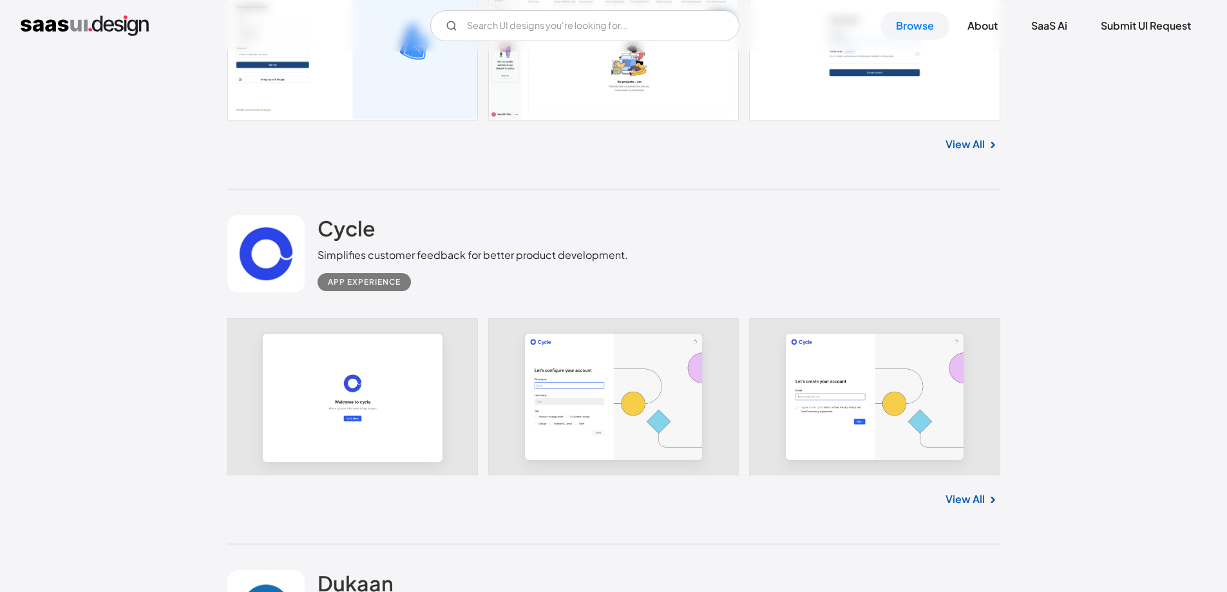
scroll to position [5838, 0]
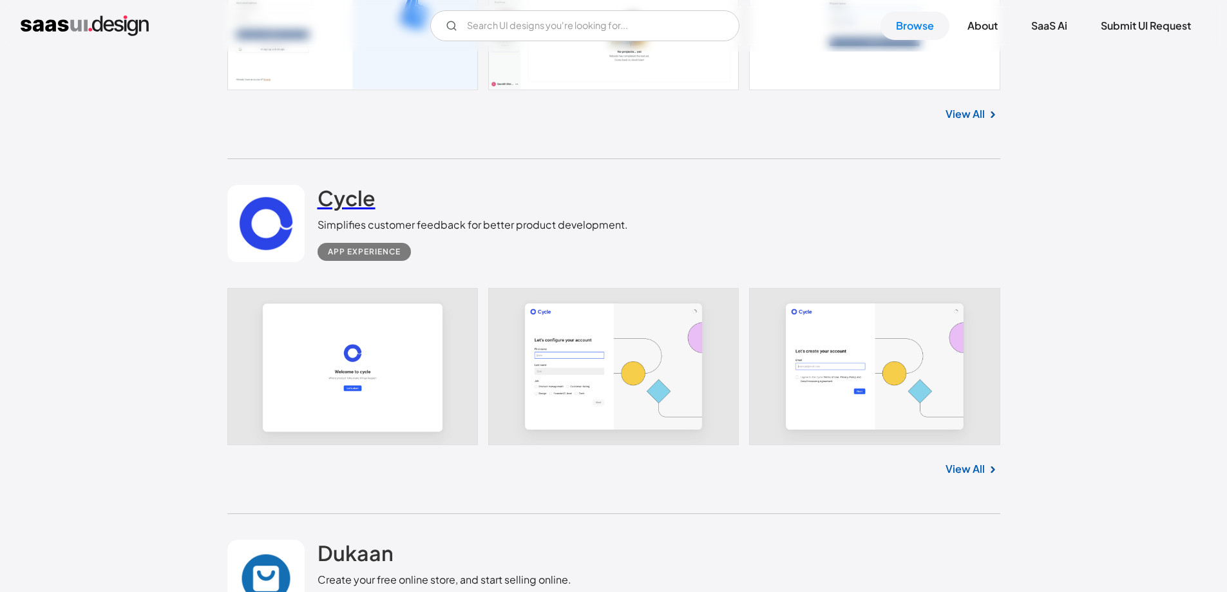
click at [350, 205] on h2 "Cycle" at bounding box center [346, 198] width 58 height 26
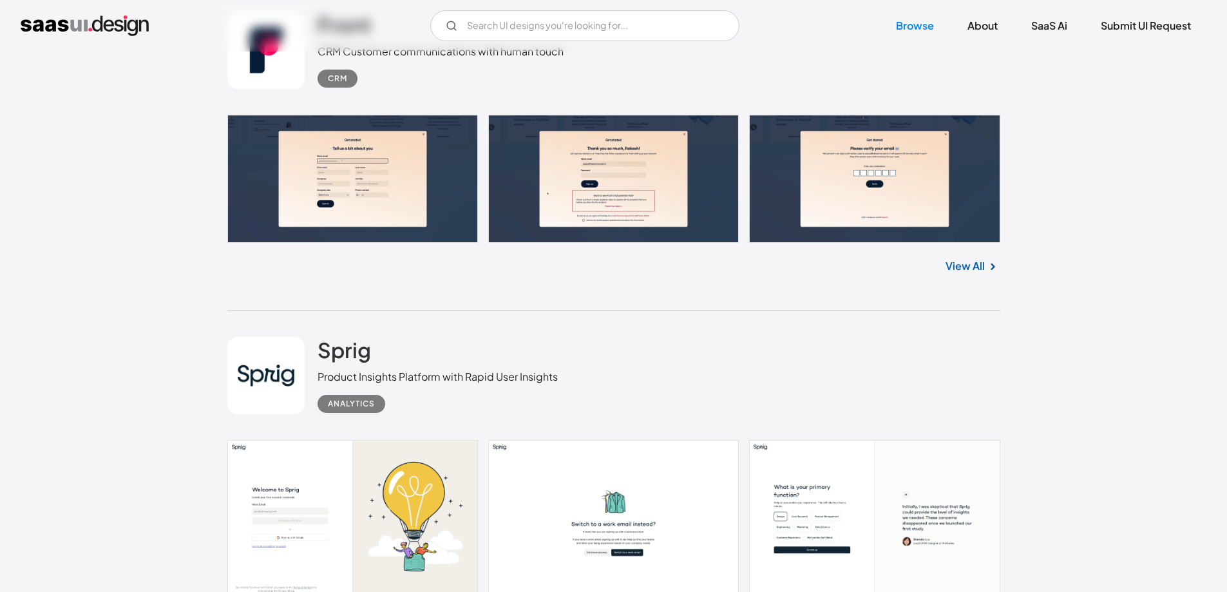
scroll to position [10817, 0]
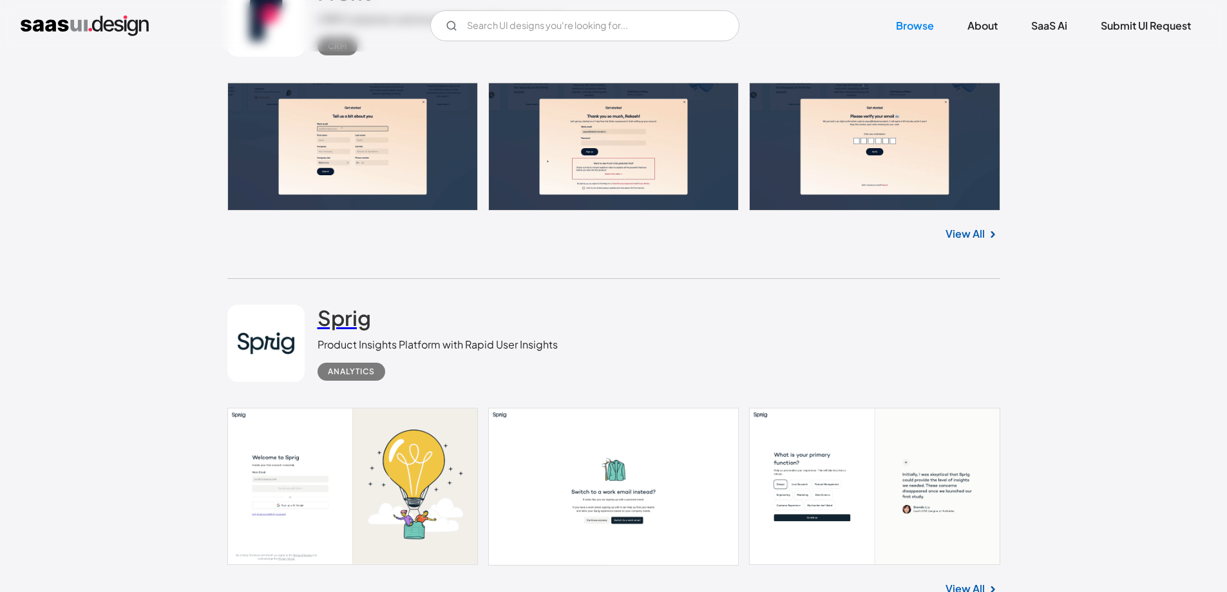
click at [349, 316] on h2 "Sprig" at bounding box center [343, 318] width 53 height 26
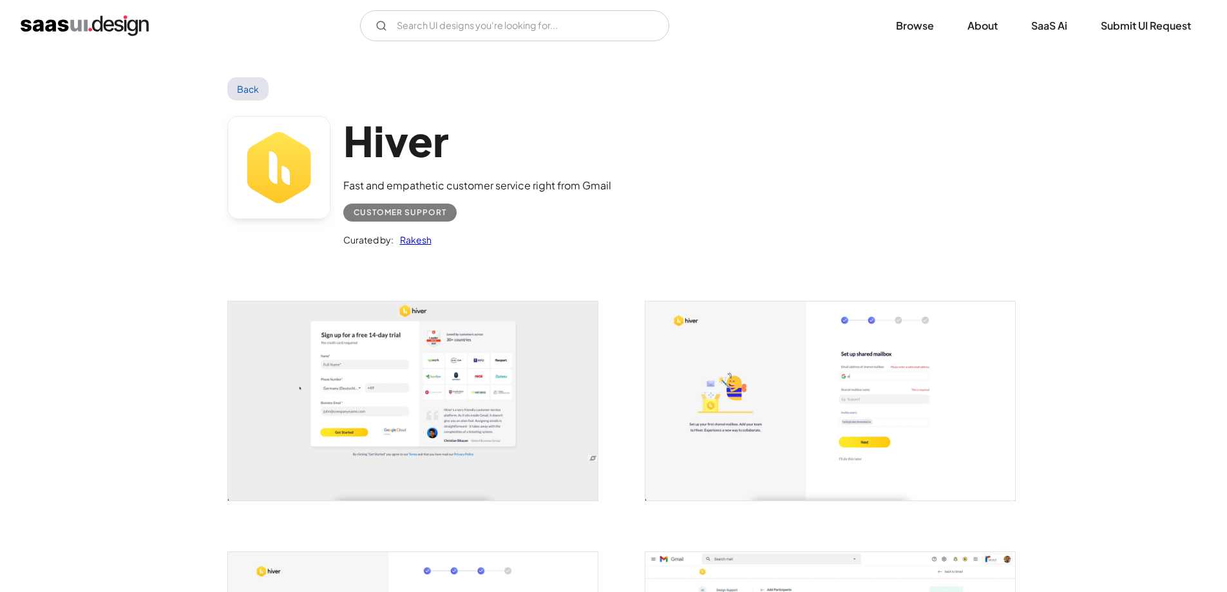
click at [413, 153] on h1 "Hiver" at bounding box center [477, 141] width 268 height 50
copy h1 "Hiver"
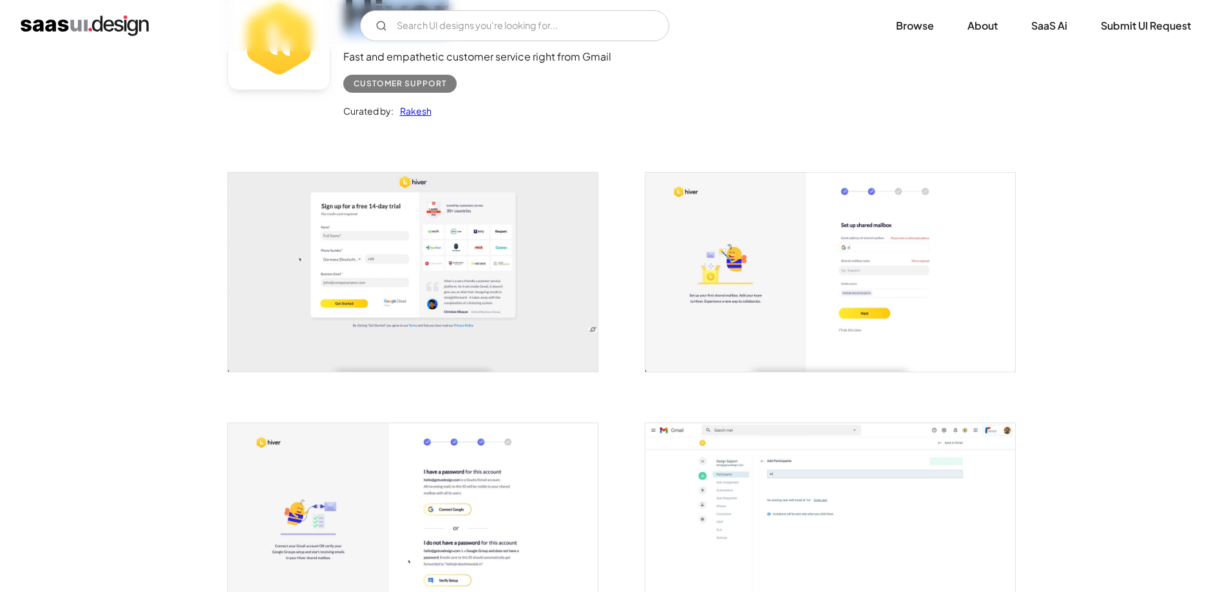
scroll to position [172, 0]
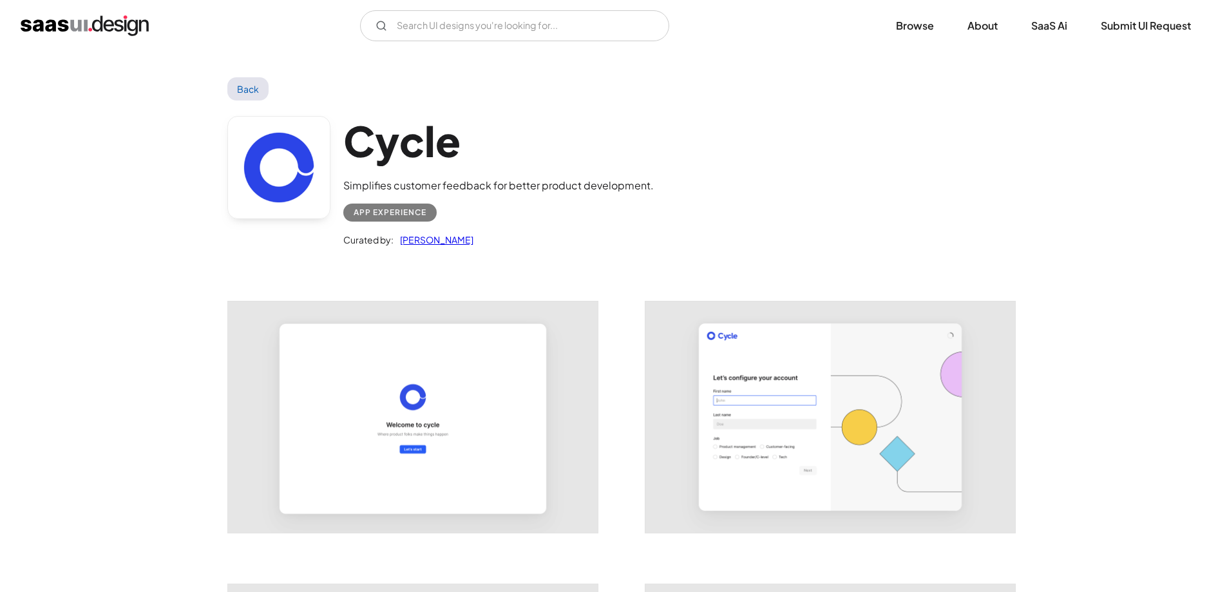
click at [395, 146] on h1 "Cycle" at bounding box center [498, 141] width 310 height 50
copy h1 "Cycle"
drag, startPoint x: 929, startPoint y: 191, endPoint x: 945, endPoint y: 158, distance: 36.6
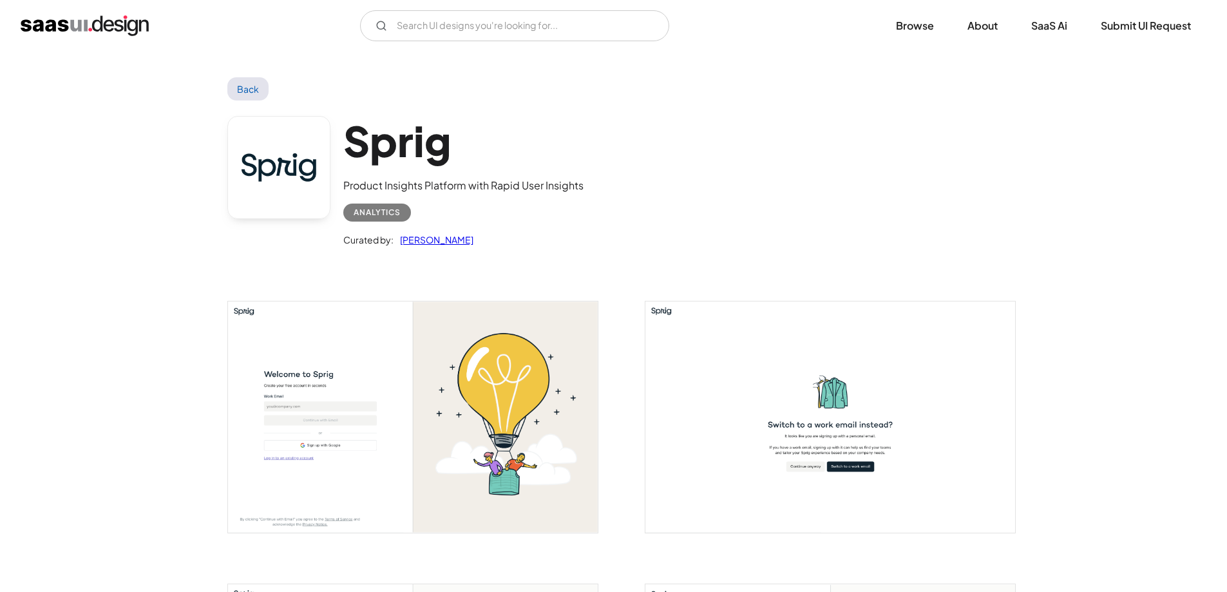
click at [405, 137] on h1 "Sprig" at bounding box center [463, 141] width 240 height 50
copy h1 "Sprig"
